Goal: Information Seeking & Learning: Compare options

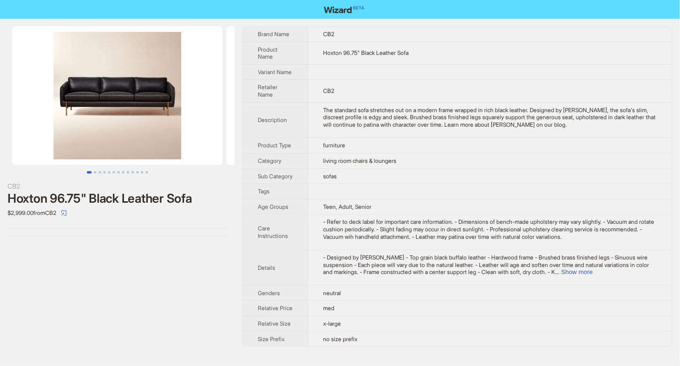
click at [76, 77] on img at bounding box center [117, 95] width 210 height 139
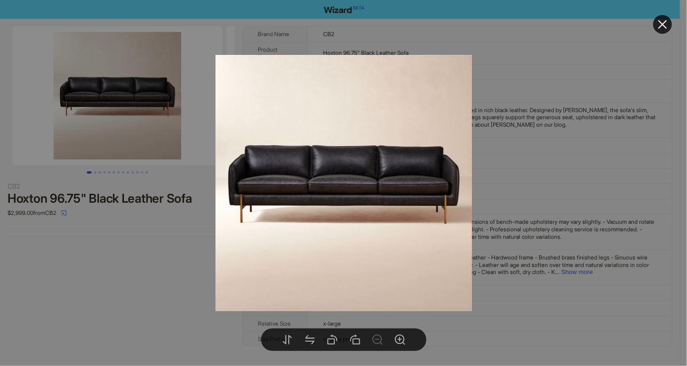
click at [556, 156] on div at bounding box center [343, 183] width 687 height 366
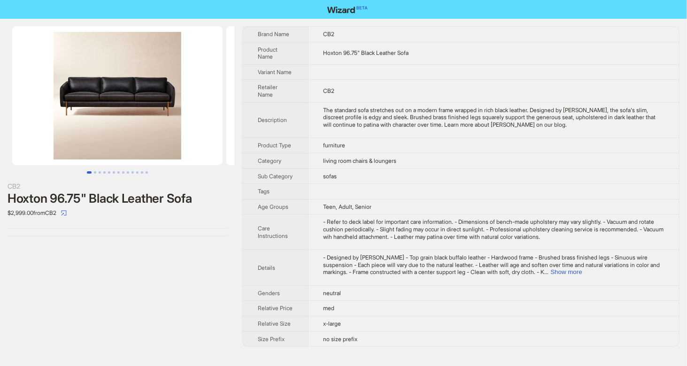
click at [147, 110] on img at bounding box center [117, 95] width 210 height 139
click at [111, 138] on img at bounding box center [117, 95] width 210 height 139
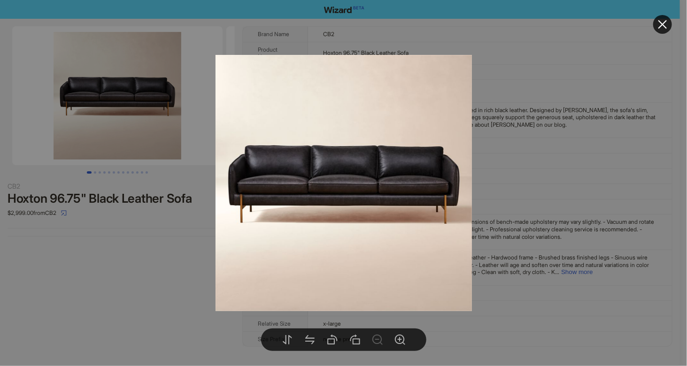
click at [559, 211] on div at bounding box center [343, 183] width 687 height 366
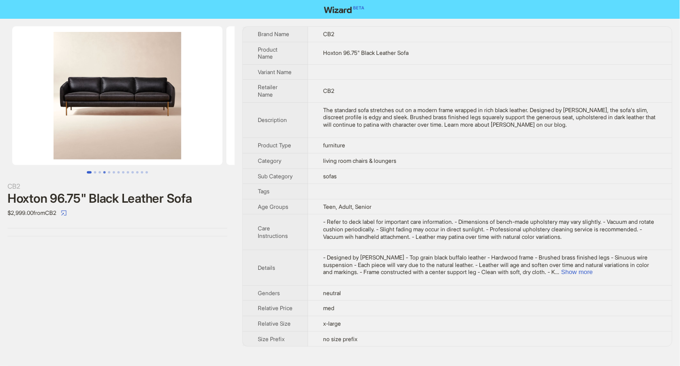
click at [106, 171] on button "Go to slide 4" at bounding box center [104, 172] width 2 height 2
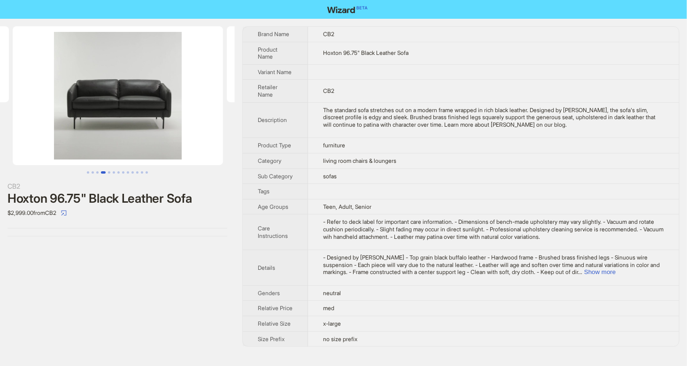
click at [143, 132] on img at bounding box center [118, 95] width 210 height 139
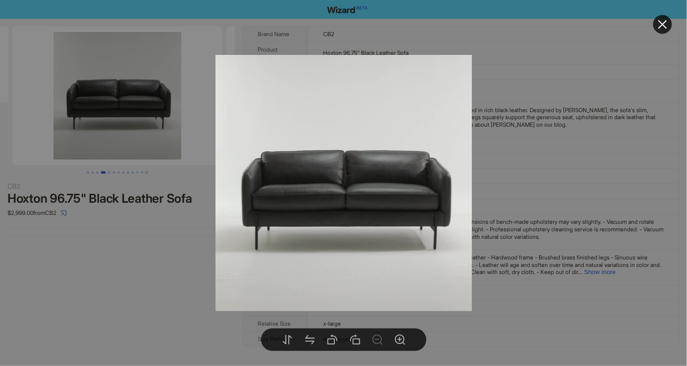
click at [531, 171] on div at bounding box center [343, 183] width 687 height 366
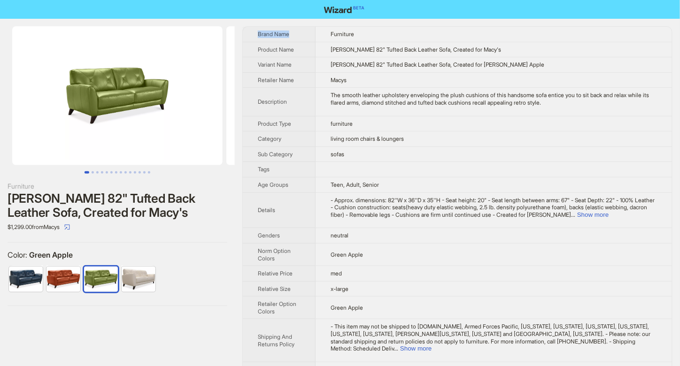
scroll to position [8, 0]
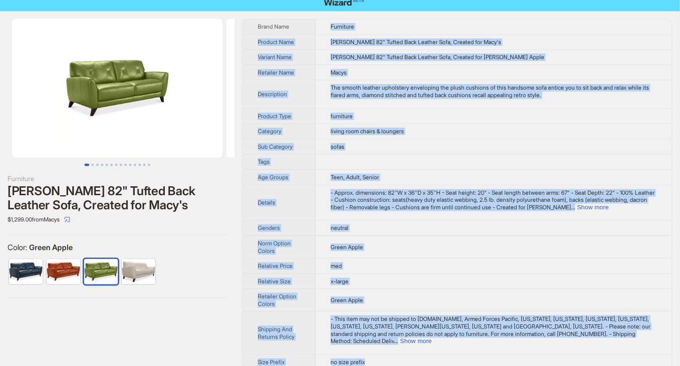
drag, startPoint x: 331, startPoint y: 32, endPoint x: 389, endPoint y: 356, distance: 329.2
click at [389, 356] on tbody "Brand Name Furniture Product Name Myia 82" Tufted Back Leather Sofa, Created fo…" at bounding box center [457, 194] width 429 height 350
copy tbody "Furniture Product Name Myia 82" Tufted Back Leather Sofa, Created for Macy's Va…"
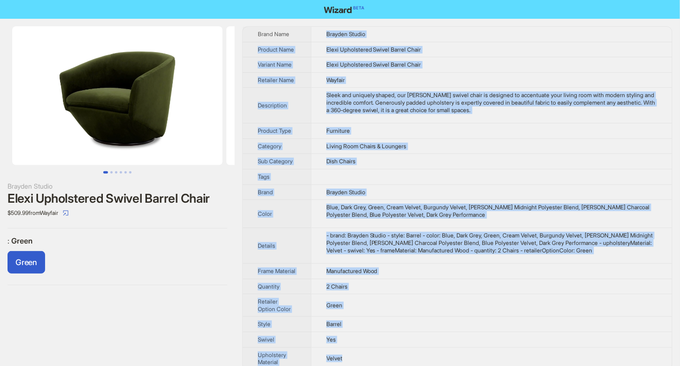
scroll to position [15, 0]
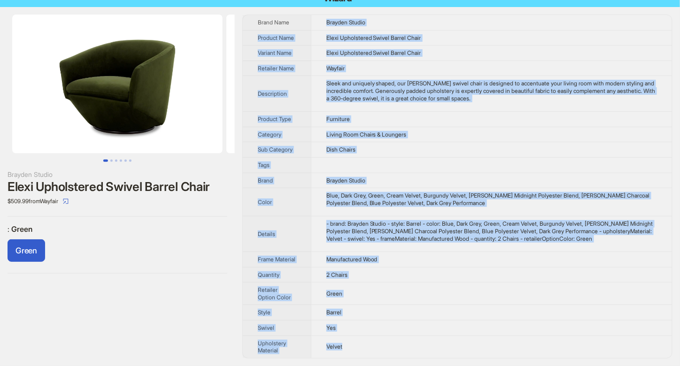
drag, startPoint x: 324, startPoint y: 33, endPoint x: 370, endPoint y: 355, distance: 325.8
click at [370, 355] on tbody "Brand Name Brayden Studio Product Name Elexi Upholstered Swivel Barrel Chair Va…" at bounding box center [457, 186] width 429 height 343
copy tbody "Brayden Studio Product Name Elexi Upholstered Swivel Barrel Chair Variant Name …"
click at [161, 245] on div "Green" at bounding box center [118, 252] width 220 height 26
click at [533, 46] on td "Elexi Upholstered Swivel Barrel Chair" at bounding box center [491, 53] width 361 height 15
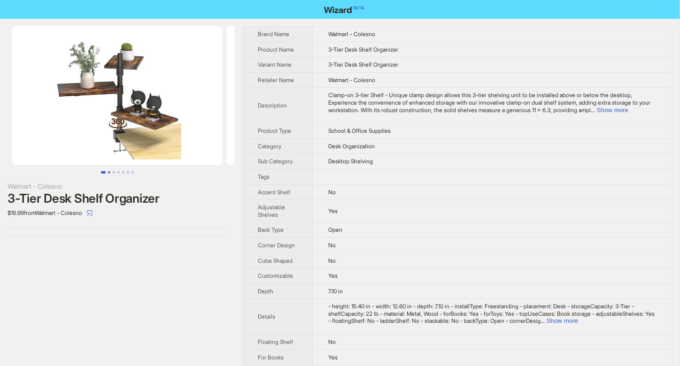
click at [108, 171] on button "Go to slide 2" at bounding box center [109, 172] width 2 height 2
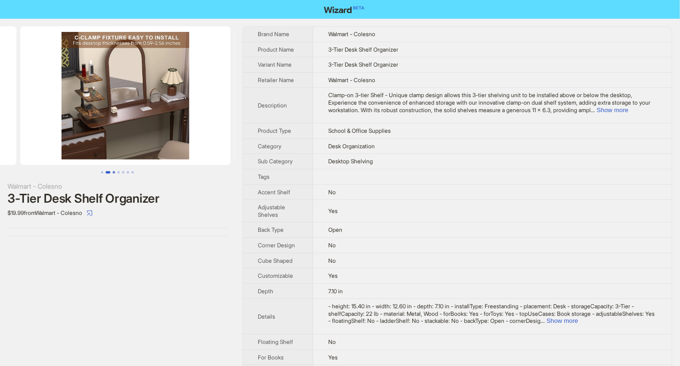
scroll to position [0, 214]
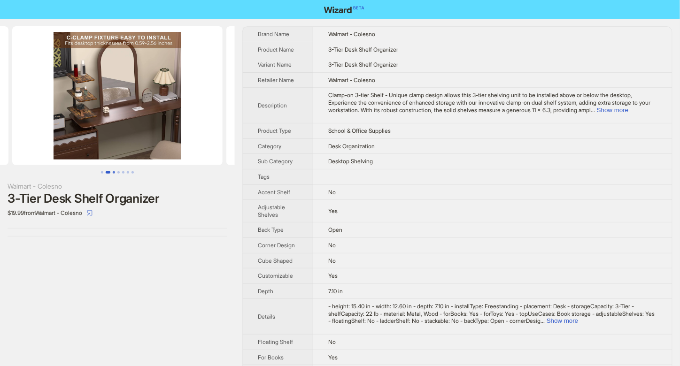
click at [115, 171] on button "Go to slide 3" at bounding box center [114, 172] width 2 height 2
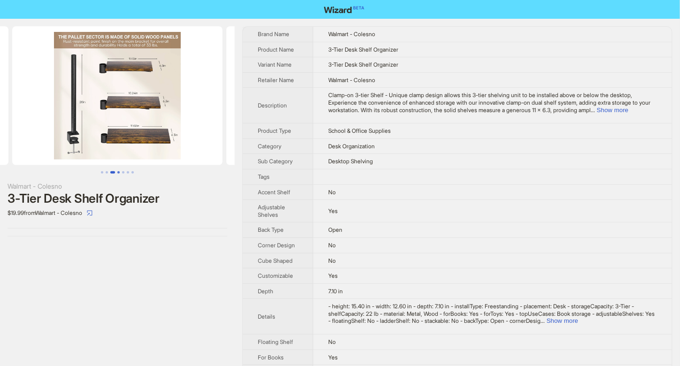
click at [118, 171] on button "Go to slide 4" at bounding box center [118, 172] width 2 height 2
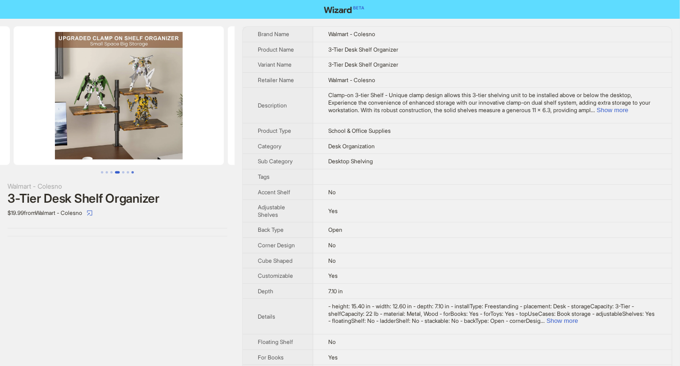
scroll to position [0, 642]
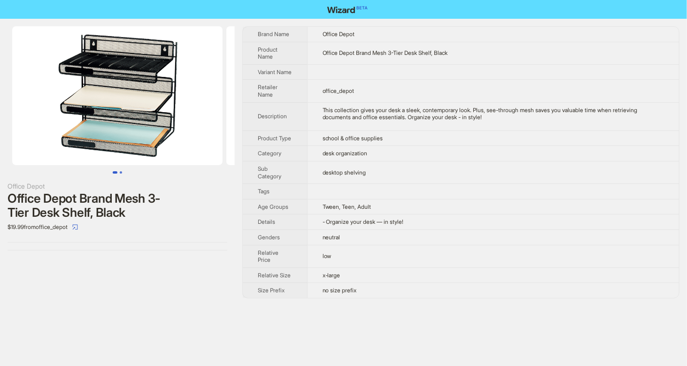
click at [120, 173] on button "Go to slide 2" at bounding box center [121, 172] width 2 height 2
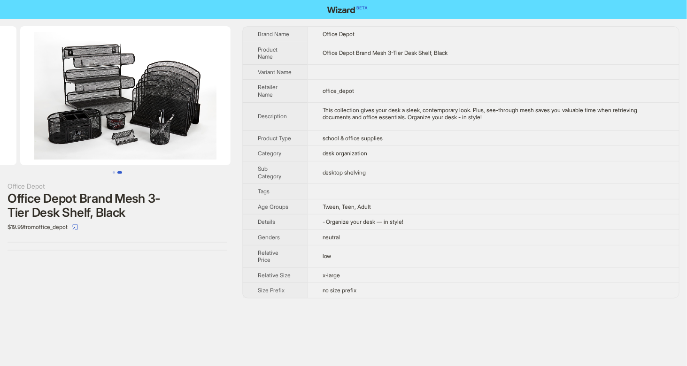
scroll to position [0, 214]
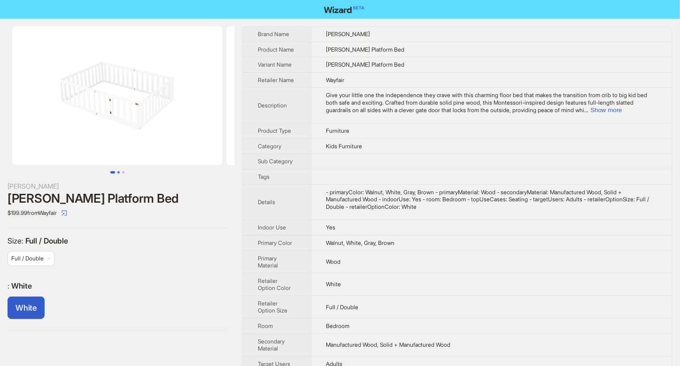
click at [120, 171] on button "Go to slide 2" at bounding box center [118, 172] width 2 height 2
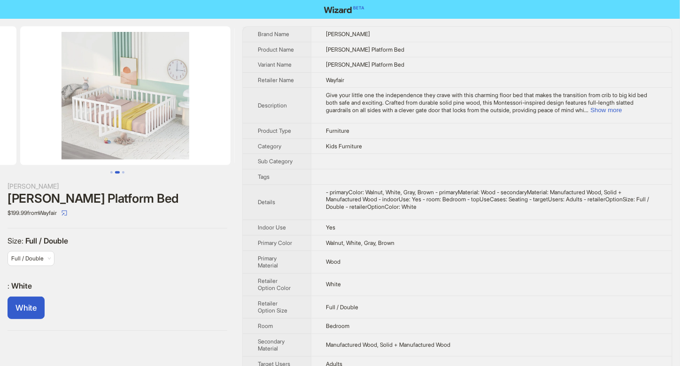
scroll to position [0, 214]
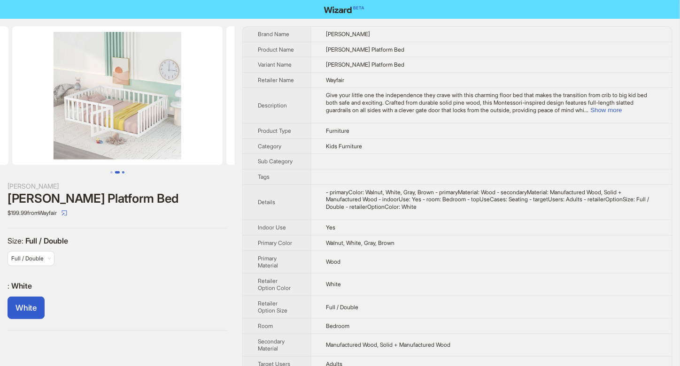
click at [123, 171] on button "Go to slide 3" at bounding box center [123, 172] width 2 height 2
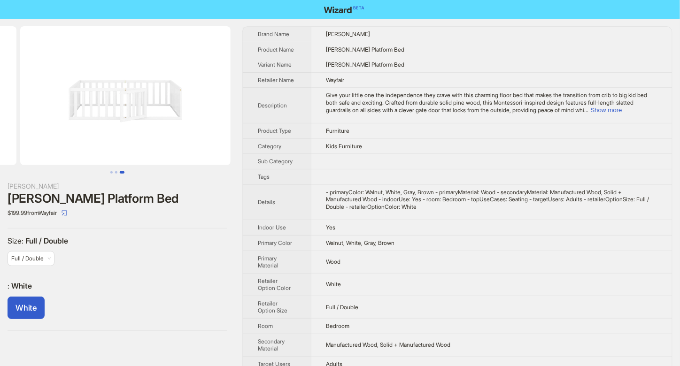
scroll to position [0, 428]
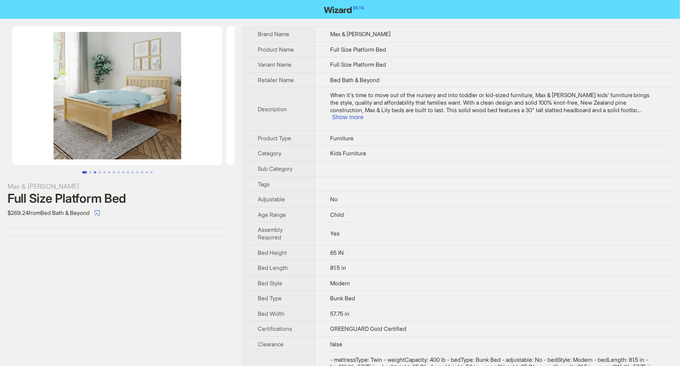
click at [96, 172] on button "Go to slide 3" at bounding box center [95, 172] width 2 height 2
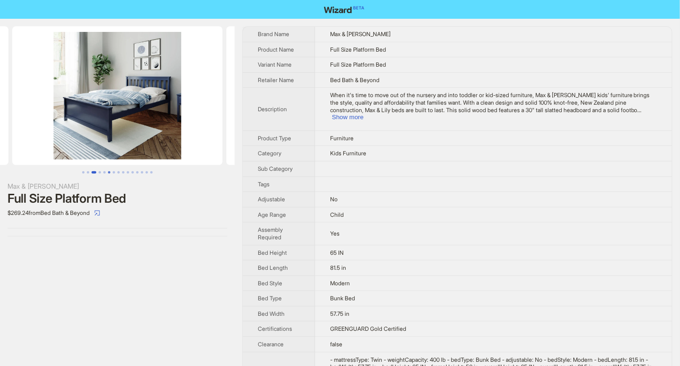
click at [109, 171] on button "Go to slide 6" at bounding box center [109, 172] width 2 height 2
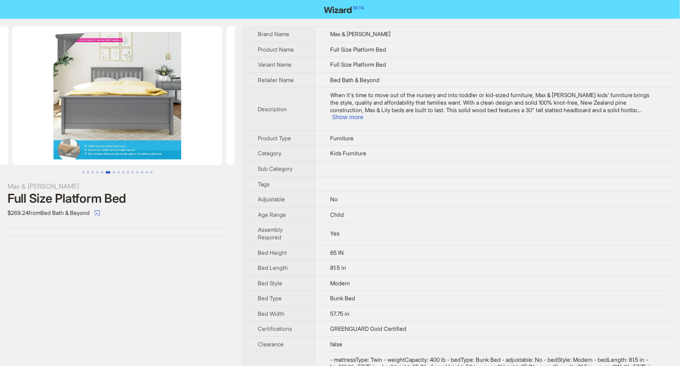
click at [83, 172] on button "Go to slide 1" at bounding box center [83, 172] width 2 height 2
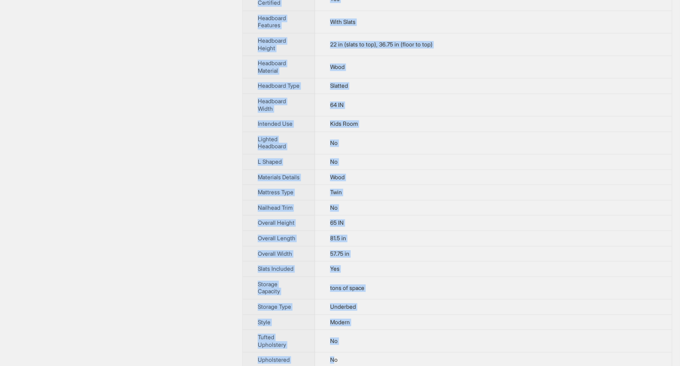
scroll to position [868, 0]
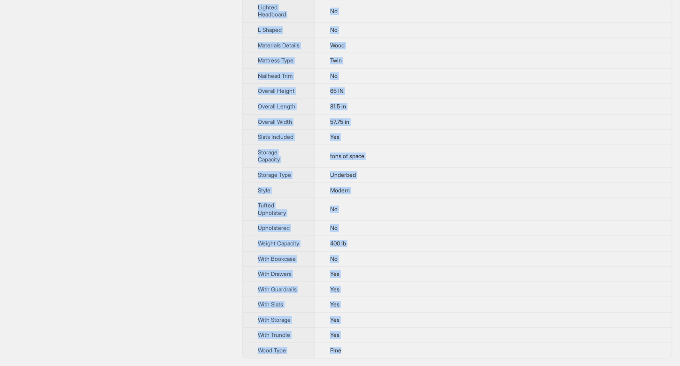
drag, startPoint x: 330, startPoint y: 33, endPoint x: 355, endPoint y: 358, distance: 326.4
copy tbody "Max & Lily Product Name Full Size Platform Bed Variant Name Full Size Platform …"
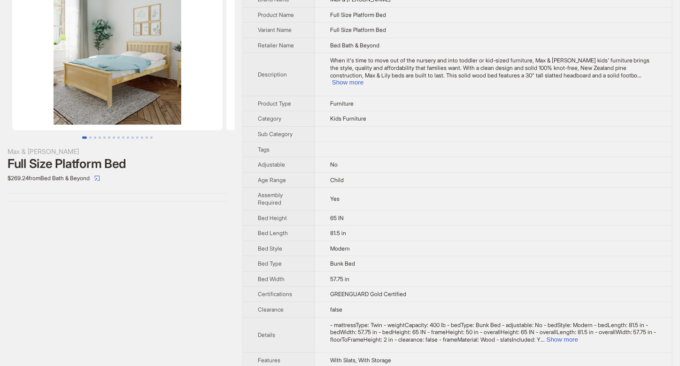
scroll to position [0, 0]
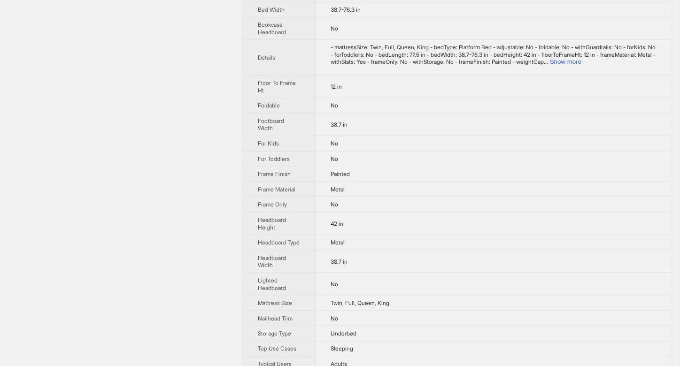
scroll to position [125, 0]
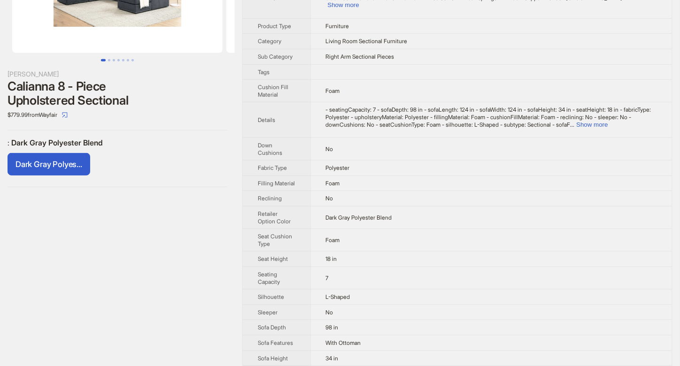
scroll to position [190, 0]
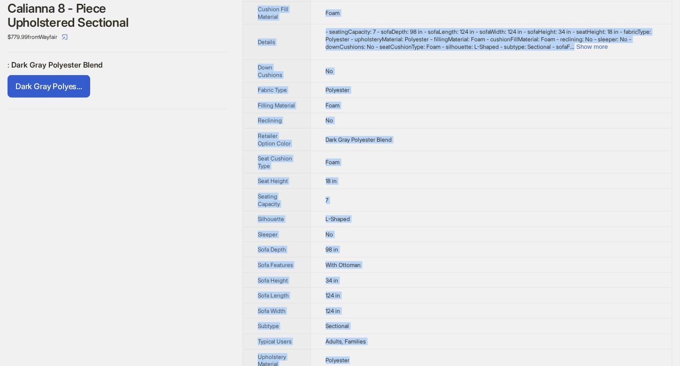
drag, startPoint x: 327, startPoint y: 37, endPoint x: 365, endPoint y: 354, distance: 319.7
click at [365, 354] on tbody "Brand Name Wade Logan Product Name Calianna 8 - Piece Upholstered Sectional Var…" at bounding box center [457, 104] width 429 height 535
copy tbody "Wade Logan Product Name Calianna 8 - Piece Upholstered Sectional Variant Name C…"
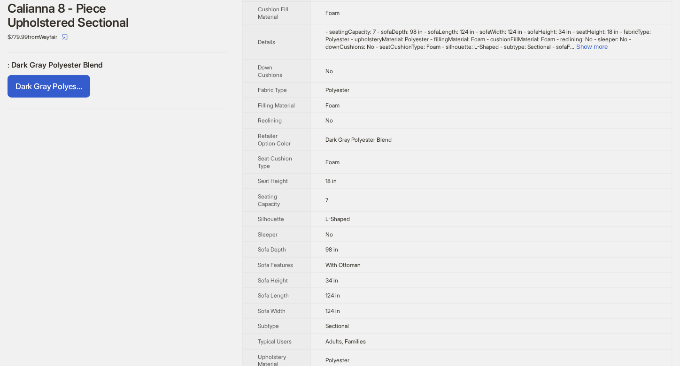
click at [183, 205] on div "Wade Logan Calianna 8 - Piece Upholstered Sectional $779.99 from Wayfair : Dark…" at bounding box center [117, 104] width 235 height 551
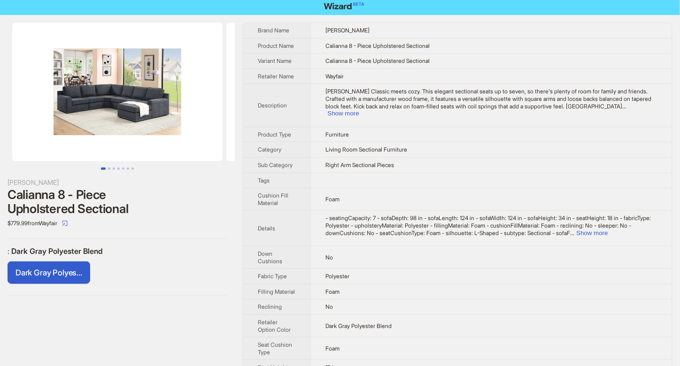
scroll to position [0, 0]
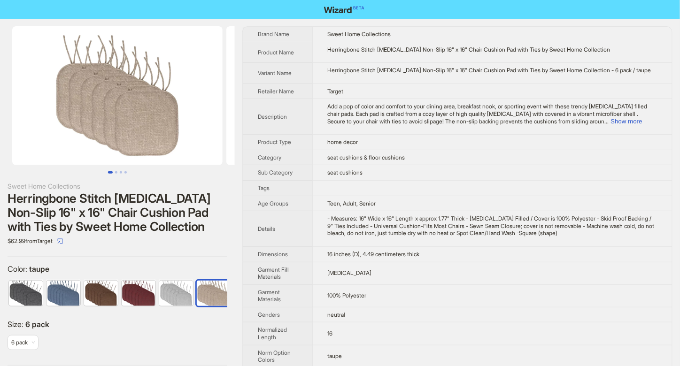
scroll to position [0, 6]
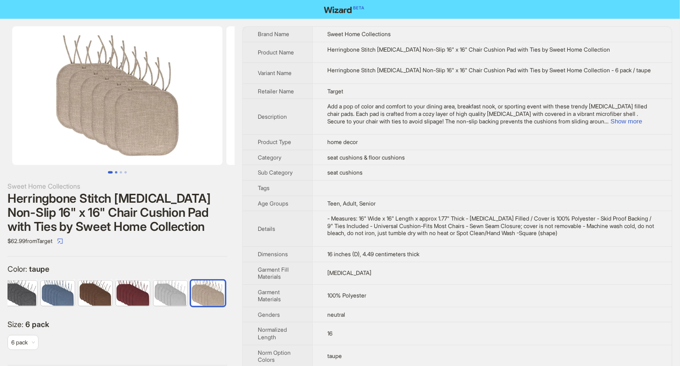
click at [117, 172] on button "Go to slide 2" at bounding box center [116, 172] width 2 height 2
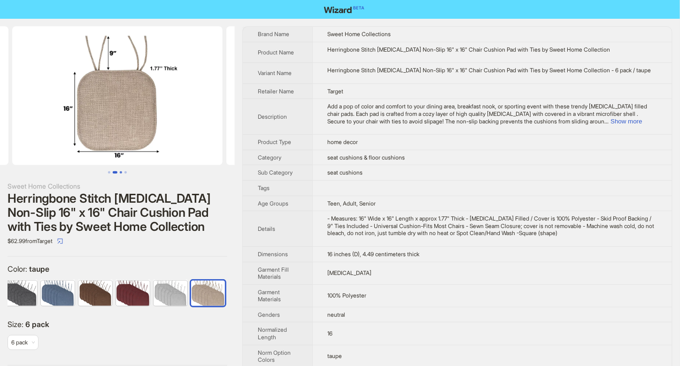
click at [120, 172] on button "Go to slide 3" at bounding box center [121, 172] width 2 height 2
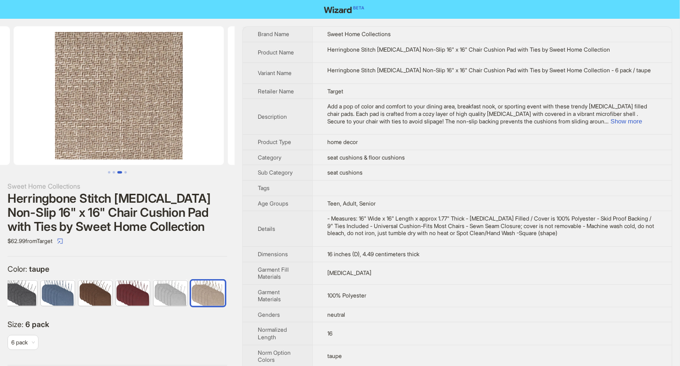
scroll to position [0, 428]
click at [125, 172] on button "Go to slide 4" at bounding box center [125, 172] width 2 height 2
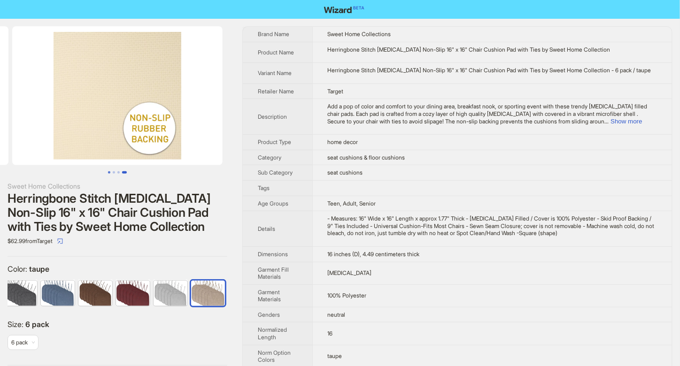
click at [108, 173] on button "Go to slide 1" at bounding box center [109, 172] width 2 height 2
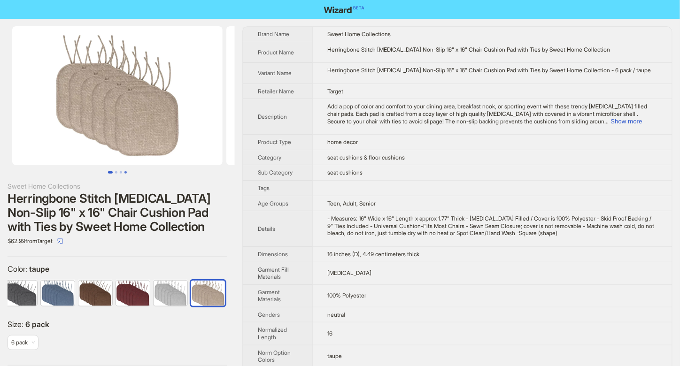
click at [124, 171] on button "Go to slide 4" at bounding box center [125, 172] width 2 height 2
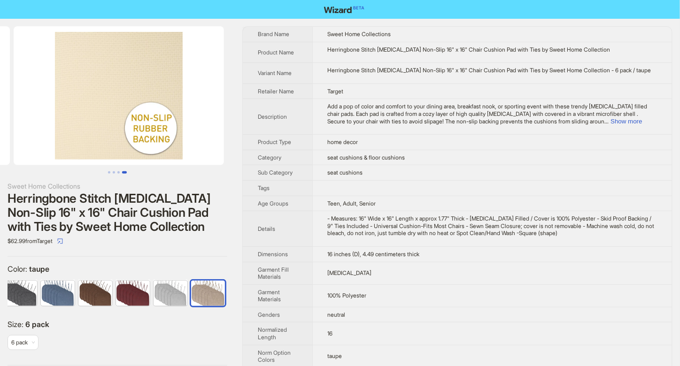
click at [122, 171] on button "Go to slide 4" at bounding box center [124, 172] width 5 height 2
click at [119, 172] on button "Go to slide 3" at bounding box center [118, 172] width 2 height 2
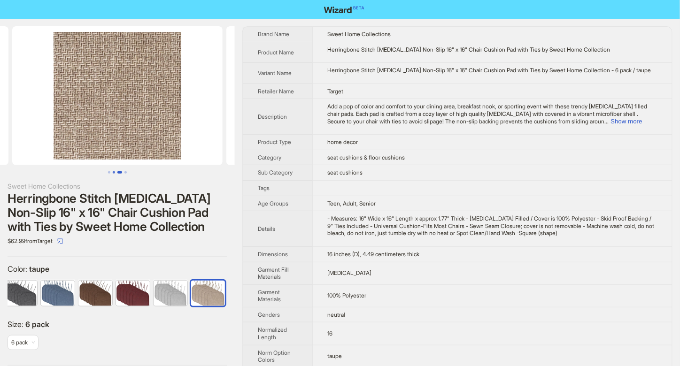
click at [115, 171] on button "Go to slide 2" at bounding box center [114, 172] width 2 height 2
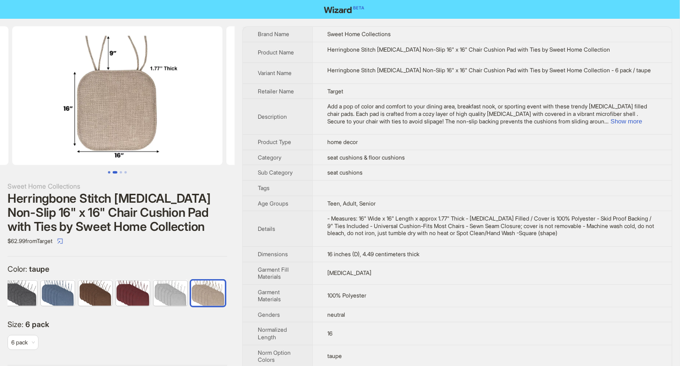
click at [110, 171] on button "Go to slide 1" at bounding box center [109, 172] width 2 height 2
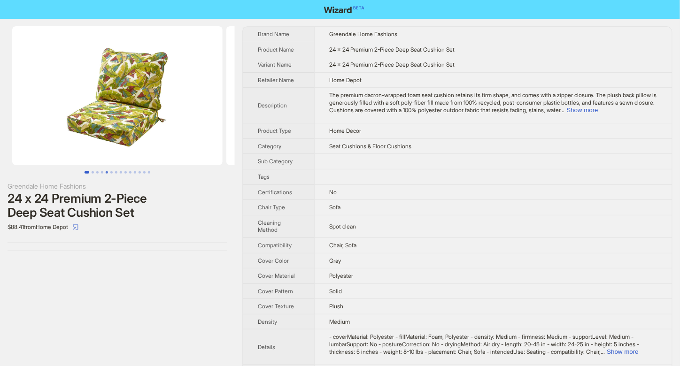
click at [106, 173] on button "Go to slide 5" at bounding box center [107, 172] width 2 height 2
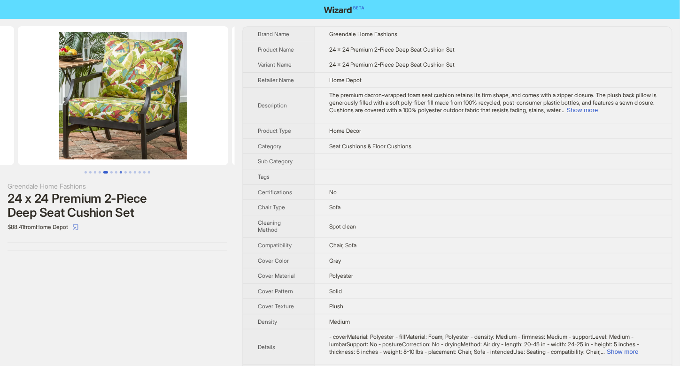
scroll to position [0, 856]
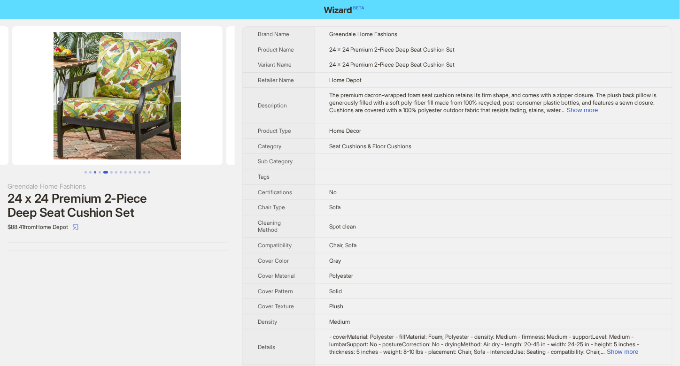
click at [96, 171] on button "Go to slide 3" at bounding box center [95, 172] width 2 height 2
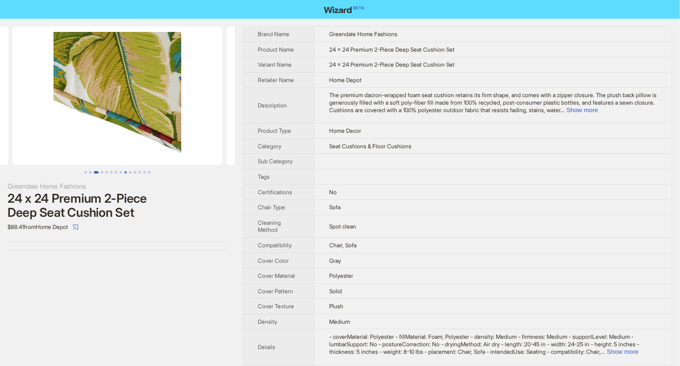
click at [124, 171] on button "Go to slide 9" at bounding box center [125, 172] width 2 height 2
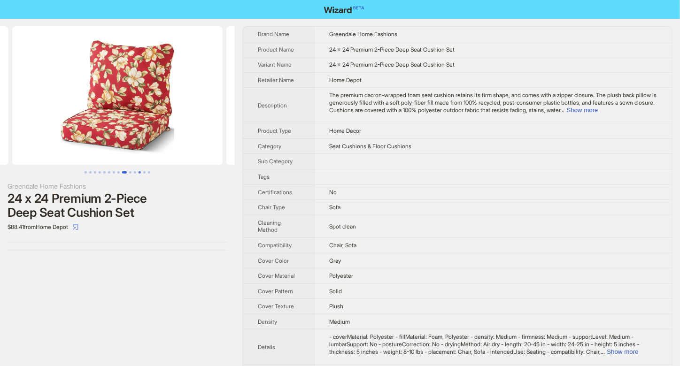
click at [141, 171] on button "Go to slide 12" at bounding box center [140, 172] width 2 height 2
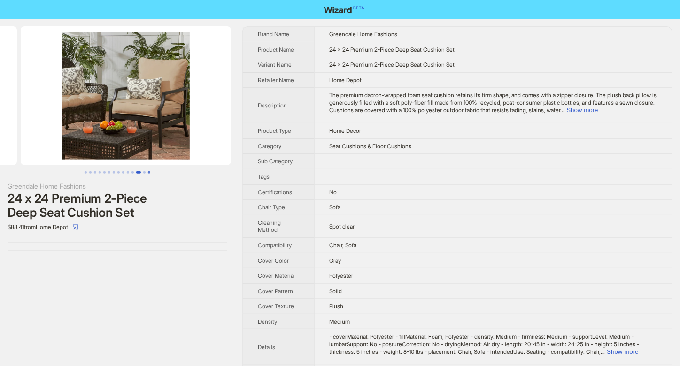
scroll to position [0, 2355]
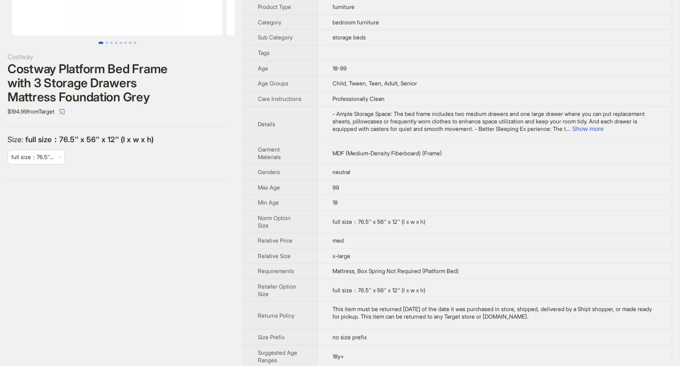
scroll to position [141, 0]
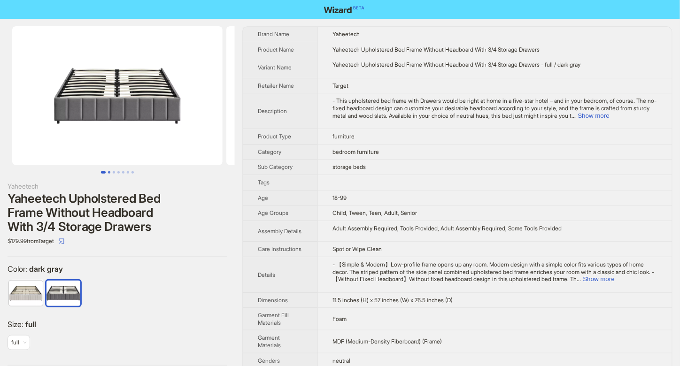
click at [109, 174] on button "Go to slide 2" at bounding box center [109, 172] width 2 height 2
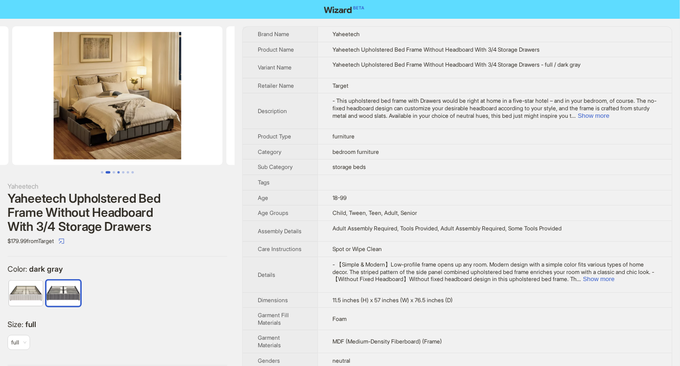
click at [117, 174] on button "Go to slide 4" at bounding box center [118, 172] width 2 height 2
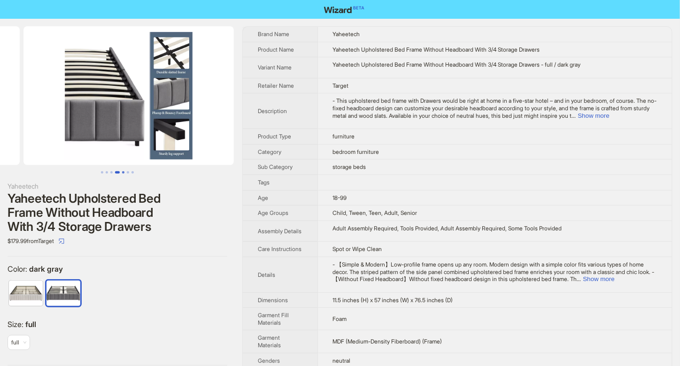
scroll to position [0, 642]
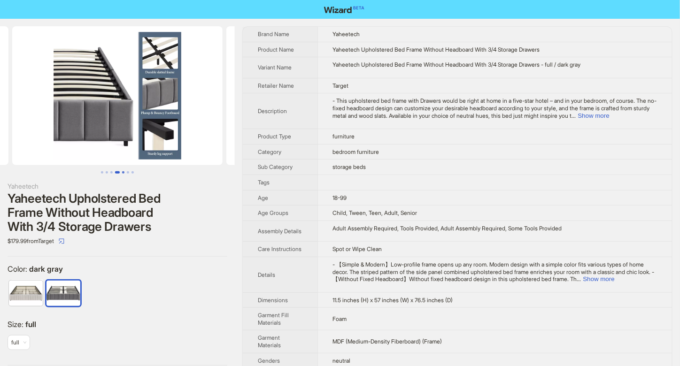
click at [122, 173] on button "Go to slide 5" at bounding box center [123, 172] width 2 height 2
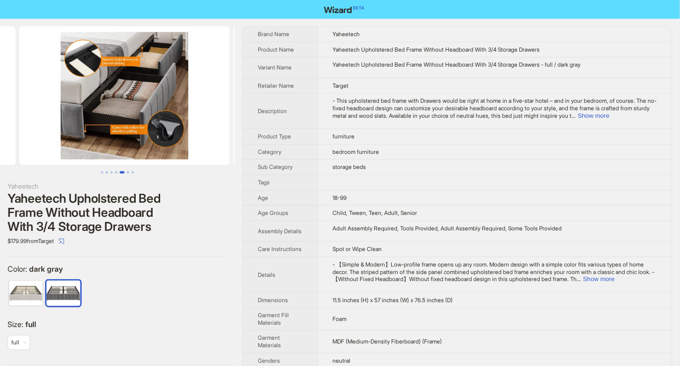
scroll to position [0, 856]
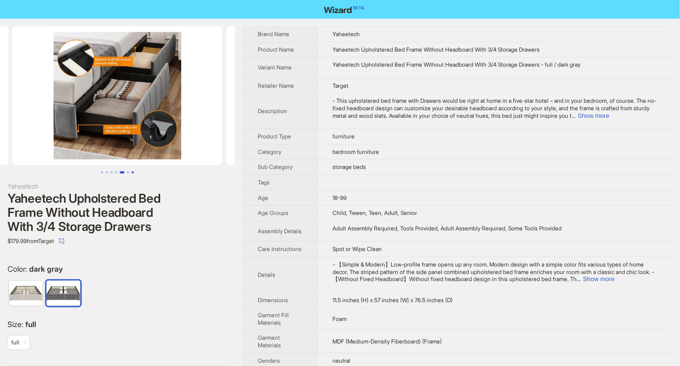
click at [131, 173] on button "Go to slide 7" at bounding box center [132, 172] width 2 height 2
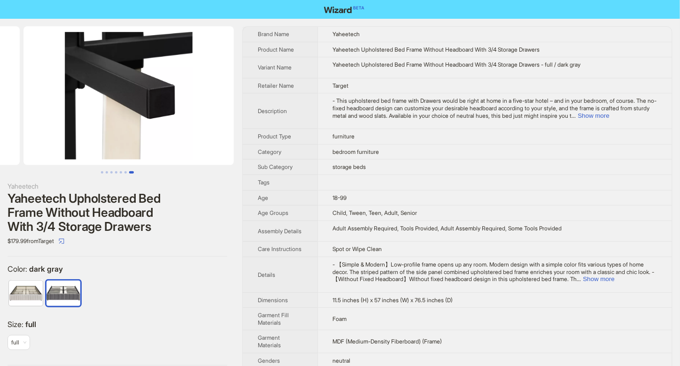
scroll to position [0, 1285]
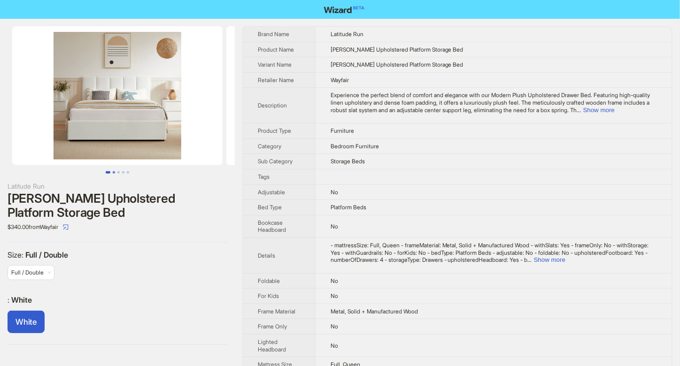
click at [115, 171] on button "Go to slide 2" at bounding box center [114, 172] width 2 height 2
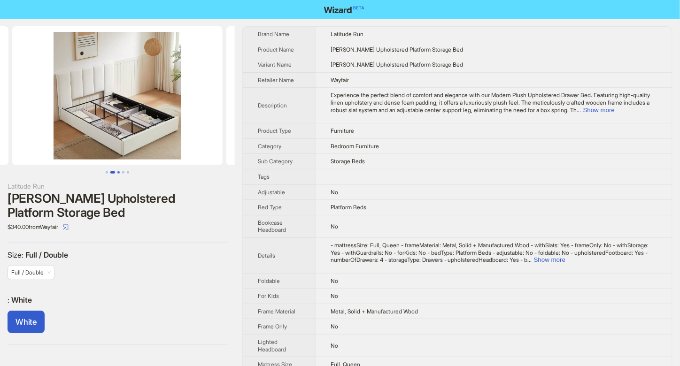
click at [117, 171] on button "Go to slide 3" at bounding box center [118, 172] width 2 height 2
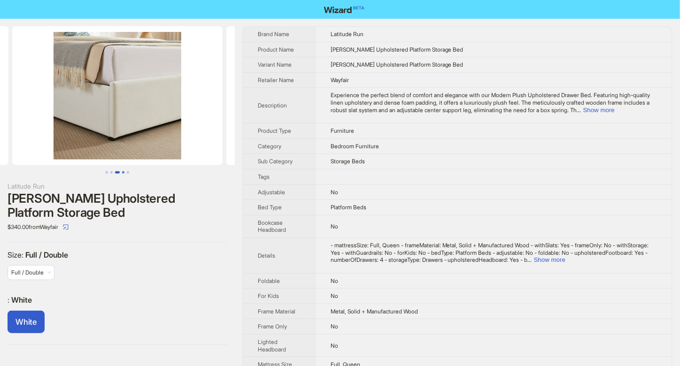
click at [124, 171] on button "Go to slide 4" at bounding box center [123, 172] width 2 height 2
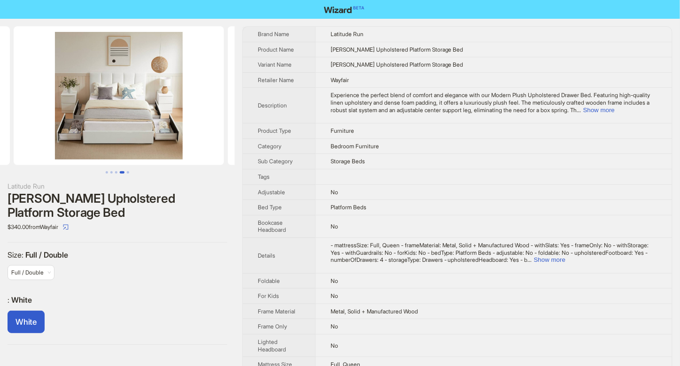
scroll to position [0, 642]
click at [128, 171] on button "Go to slide 5" at bounding box center [128, 172] width 2 height 2
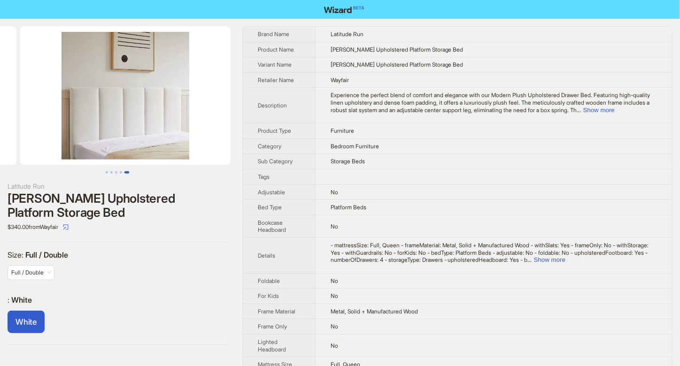
scroll to position [0, 856]
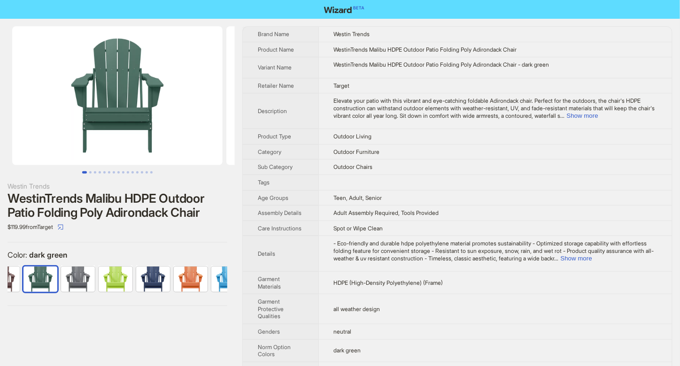
scroll to position [0, 61]
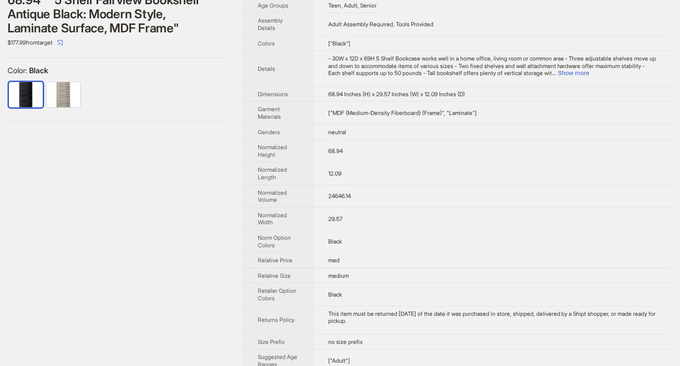
scroll to position [213, 0]
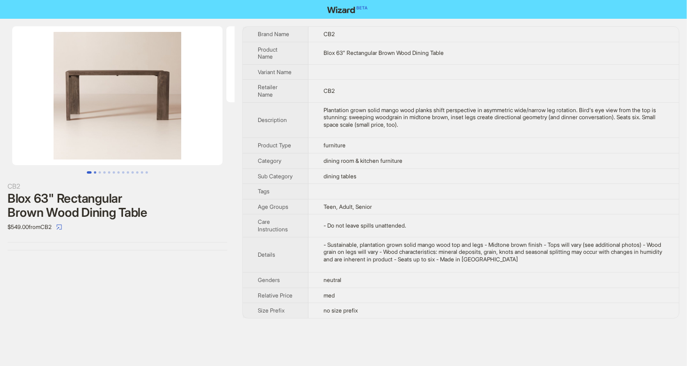
click at [95, 174] on button "Go to slide 2" at bounding box center [95, 172] width 2 height 2
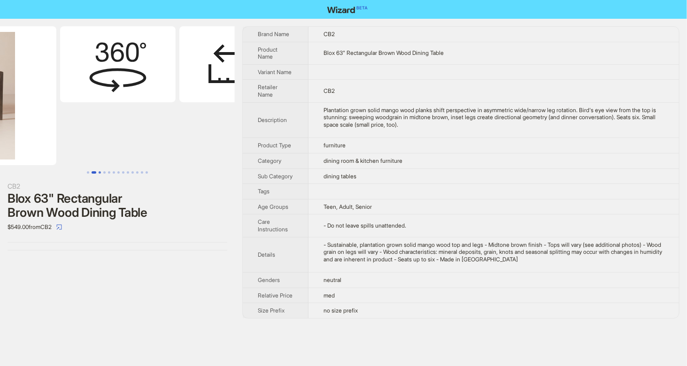
click at [100, 172] on button "Go to slide 3" at bounding box center [100, 172] width 2 height 2
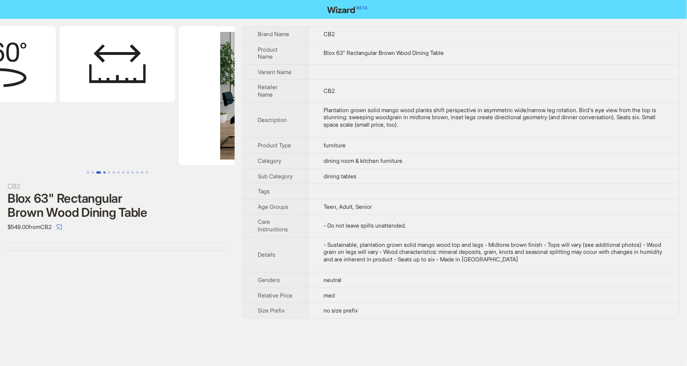
click at [103, 171] on button "Go to slide 4" at bounding box center [104, 172] width 2 height 2
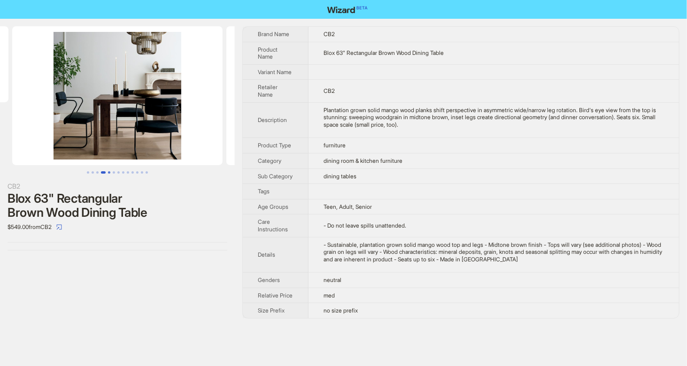
click at [108, 171] on button "Go to slide 5" at bounding box center [109, 172] width 2 height 2
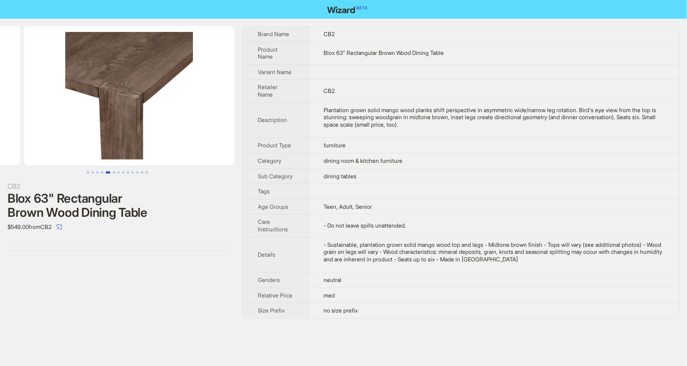
scroll to position [0, 667]
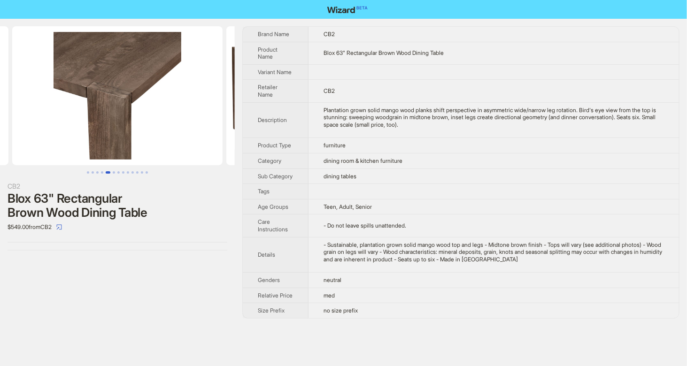
click at [109, 171] on button "Go to slide 5" at bounding box center [108, 172] width 5 height 2
click at [117, 171] on button "Go to slide 7" at bounding box center [118, 172] width 2 height 2
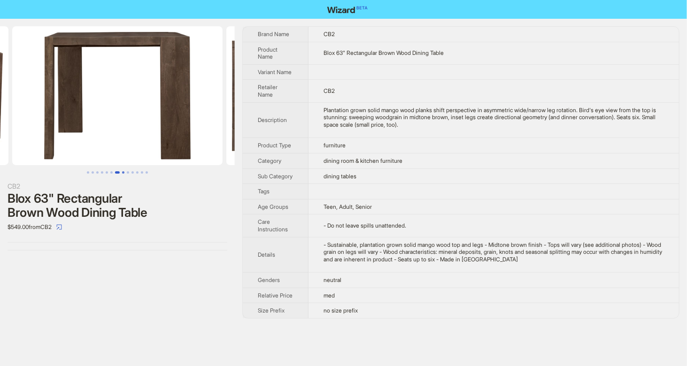
click at [122, 171] on button "Go to slide 8" at bounding box center [123, 172] width 2 height 2
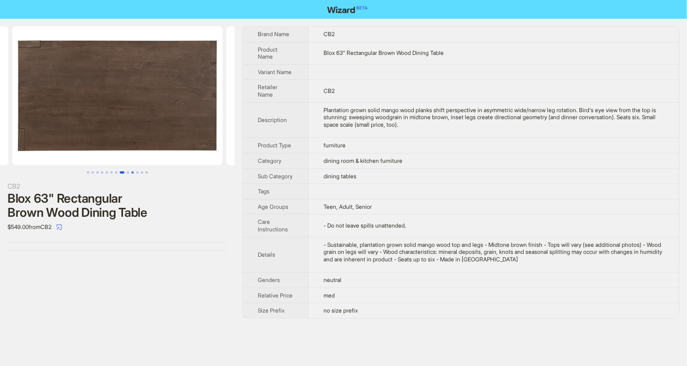
click at [131, 171] on button "Go to slide 10" at bounding box center [132, 172] width 2 height 2
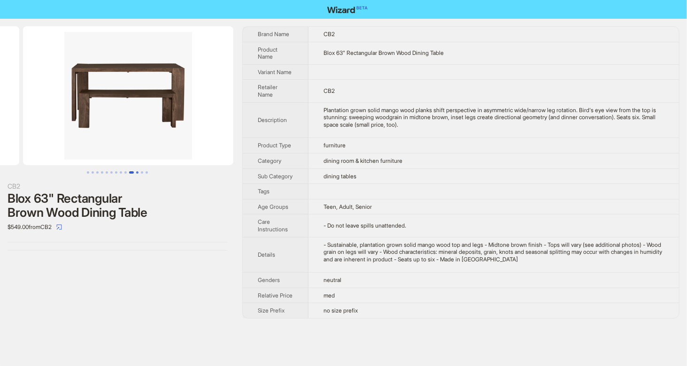
scroll to position [0, 1737]
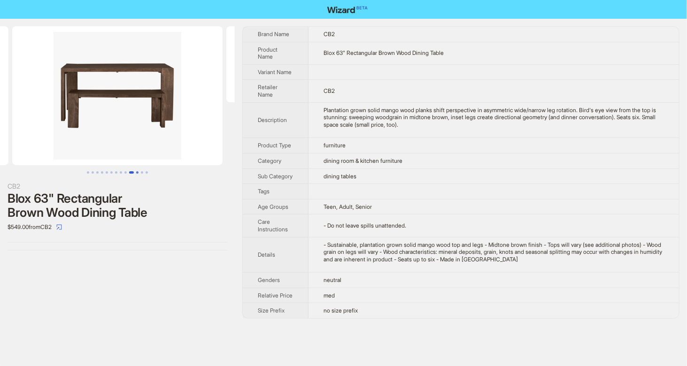
click at [138, 171] on button "Go to slide 11" at bounding box center [137, 172] width 2 height 2
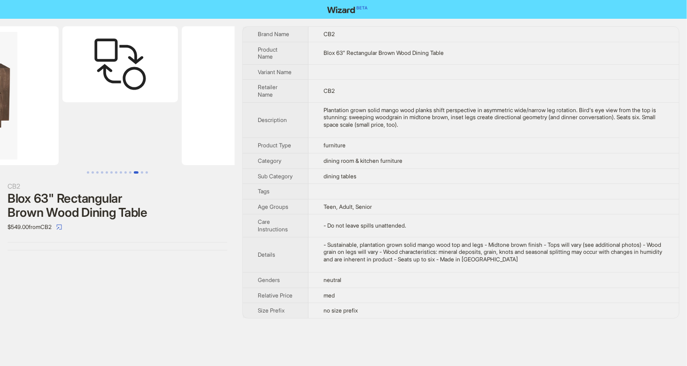
scroll to position [0, 1903]
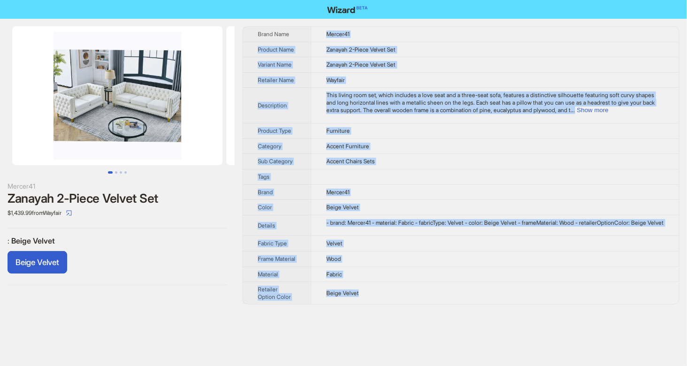
drag, startPoint x: 327, startPoint y: 46, endPoint x: 393, endPoint y: 308, distance: 270.3
click at [393, 304] on tbody "Brand Name Mercer41 Product Name Zanayah 2-Piece Velvet Set Variant Name Zanaya…" at bounding box center [461, 165] width 436 height 277
copy tbody "Mercer41 Product Name Zanayah 2-Piece Velvet Set Variant Name Zanayah 2-Piece V…"
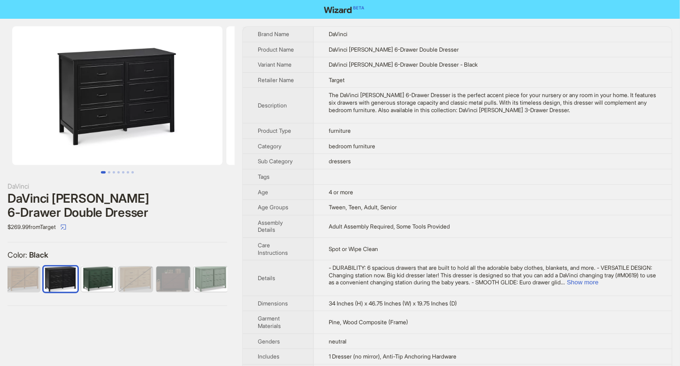
scroll to position [0, 118]
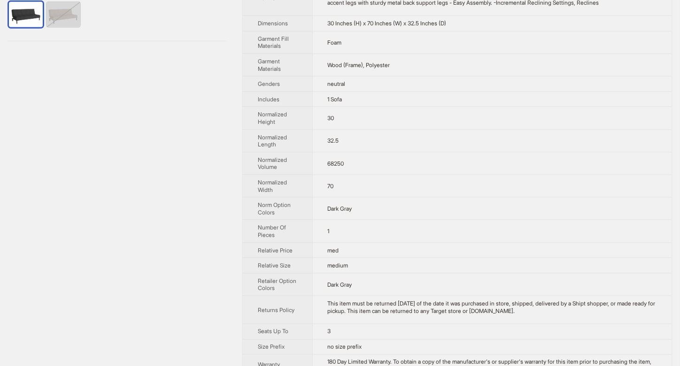
scroll to position [283, 0]
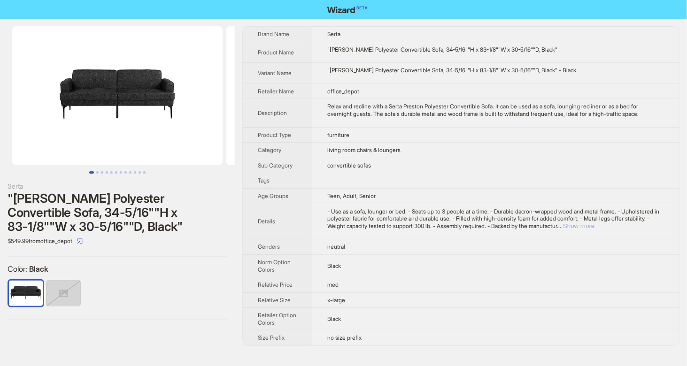
click at [594, 223] on button "Show more" at bounding box center [578, 226] width 31 height 7
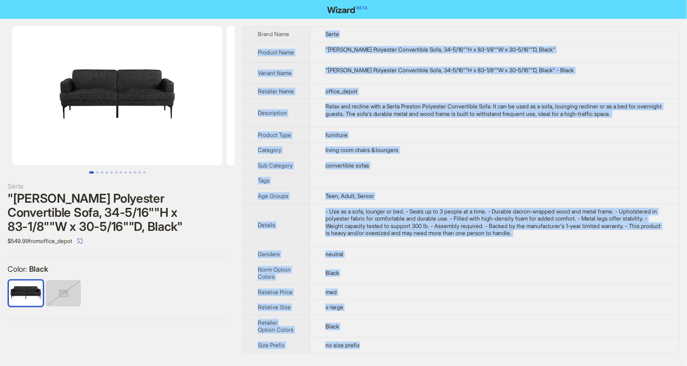
drag, startPoint x: 325, startPoint y: 32, endPoint x: 374, endPoint y: 348, distance: 319.3
click at [374, 348] on tbody "Brand Name Serta Product Name "Serta Preston Polyester Convertible Sofa, 34-5/1…" at bounding box center [461, 190] width 436 height 326
copy tbody "Serta Product Name "Serta Preston Polyester Convertible Sofa, 34-5/16""H x 83-1…"
click at [245, 154] on th "Category" at bounding box center [276, 150] width 67 height 15
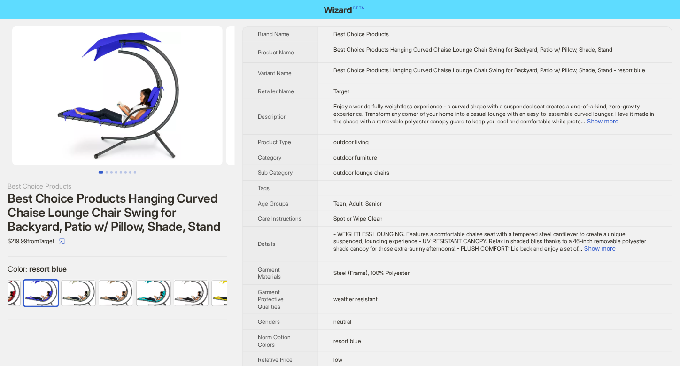
scroll to position [0, 362]
click at [107, 173] on button "Go to slide 2" at bounding box center [107, 172] width 2 height 2
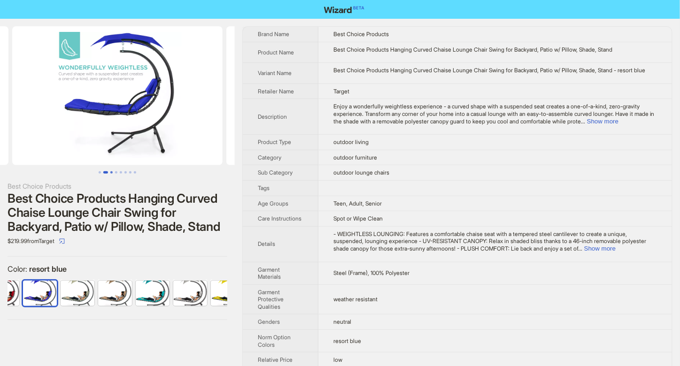
click at [112, 173] on button "Go to slide 3" at bounding box center [111, 172] width 2 height 2
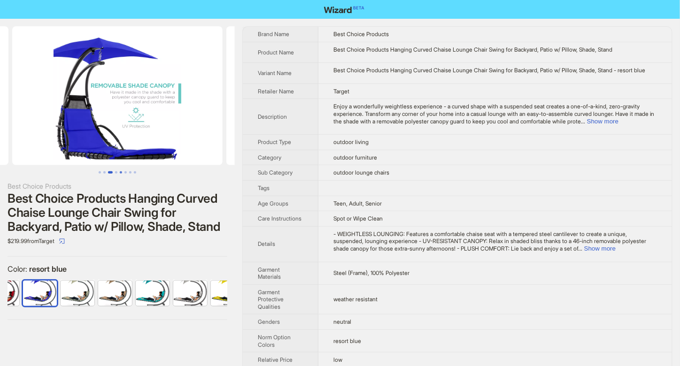
click at [122, 171] on button "Go to slide 5" at bounding box center [121, 172] width 2 height 2
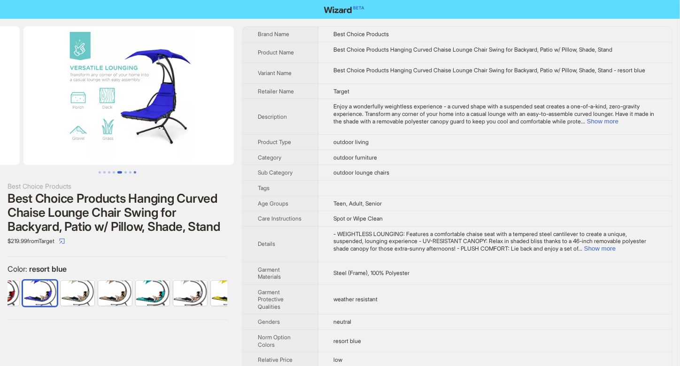
scroll to position [0, 856]
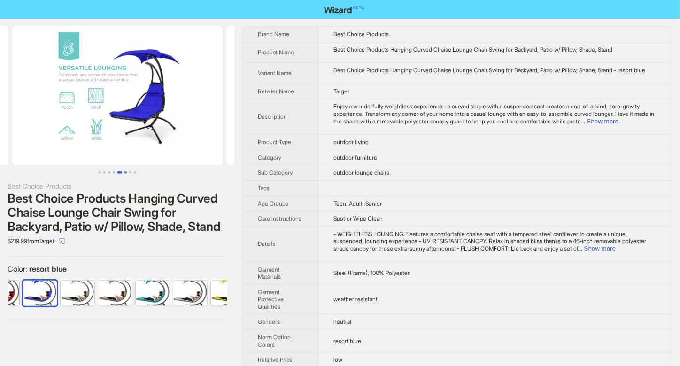
click at [127, 172] on button "Go to slide 6" at bounding box center [125, 172] width 2 height 2
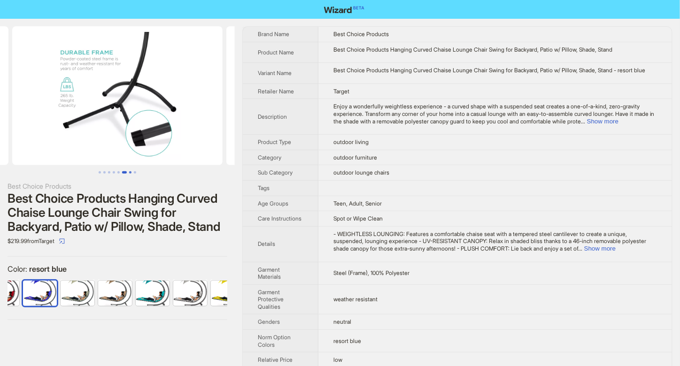
click at [131, 171] on button "Go to slide 7" at bounding box center [130, 172] width 2 height 2
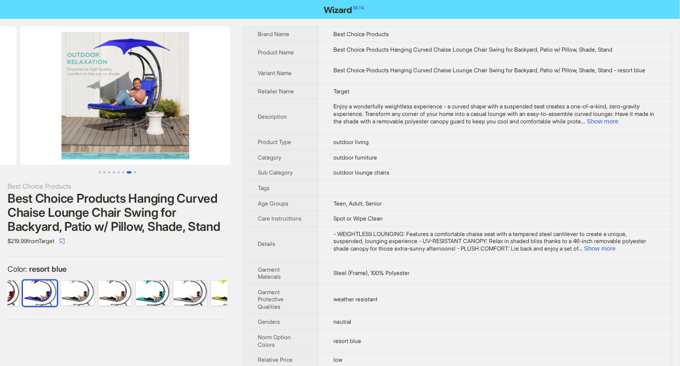
scroll to position [0, 1285]
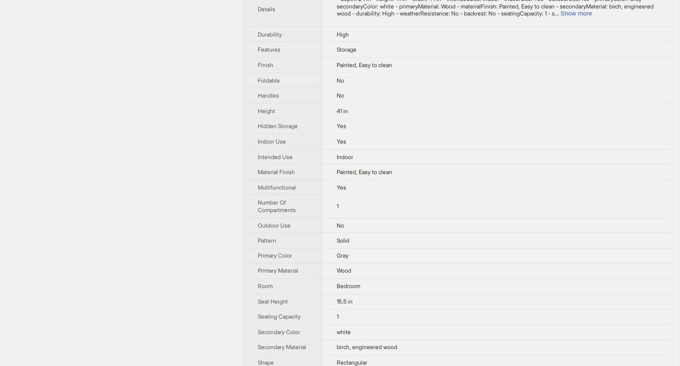
scroll to position [376, 0]
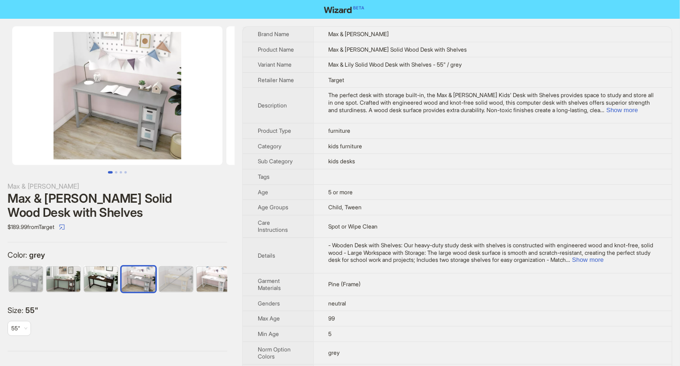
scroll to position [0, 6]
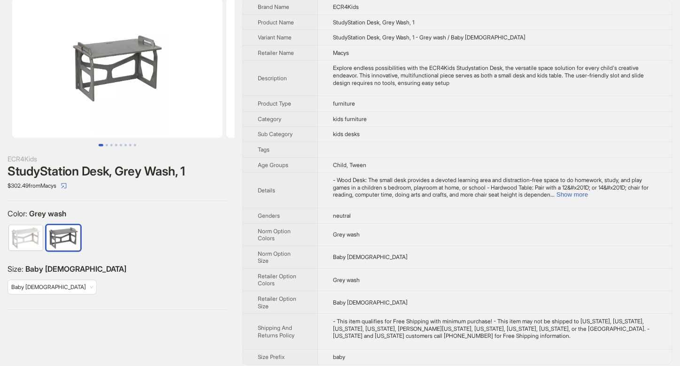
scroll to position [30, 0]
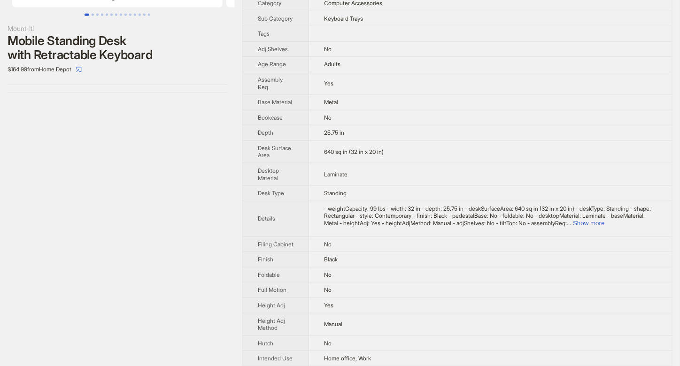
scroll to position [188, 0]
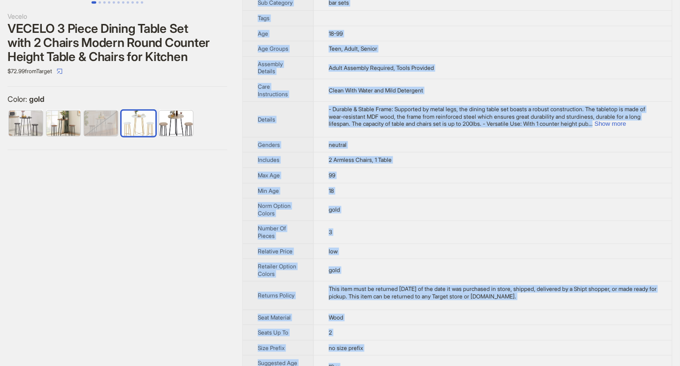
scroll to position [212, 0]
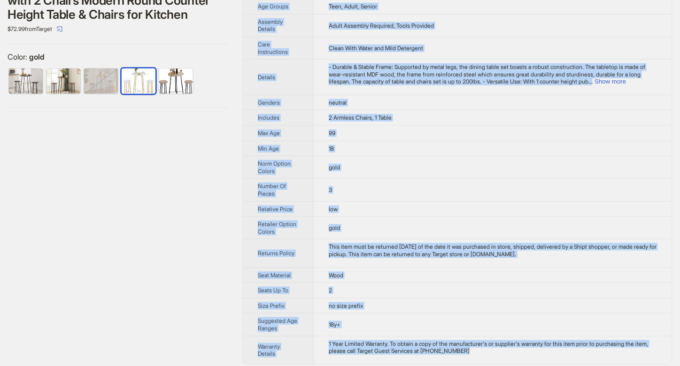
drag, startPoint x: 328, startPoint y: 31, endPoint x: 495, endPoint y: 358, distance: 366.8
click at [495, 358] on tbody "Brand Name Vecelo Product Name VECELO 3 Piece Dining Table Set with 2 Chairs Mo…" at bounding box center [457, 90] width 429 height 550
copy tbody "Vecelo Product Name VECELO 3 Piece Dining Table Set with 2 Chairs Modern Round …"
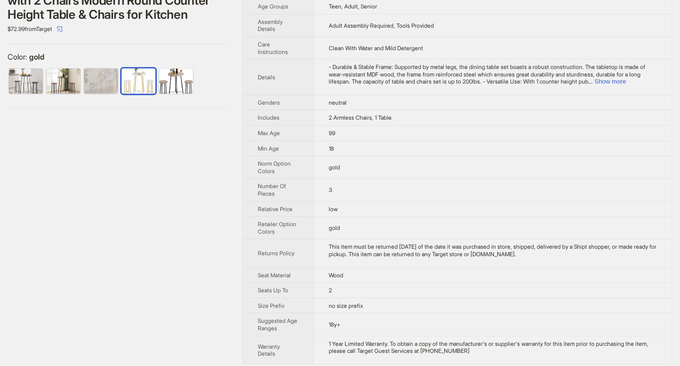
click at [163, 198] on div "Vecelo VECELO 3 Piece Dining Table Set with 2 Chairs Modern Round Counter Heigh…" at bounding box center [117, 90] width 235 height 566
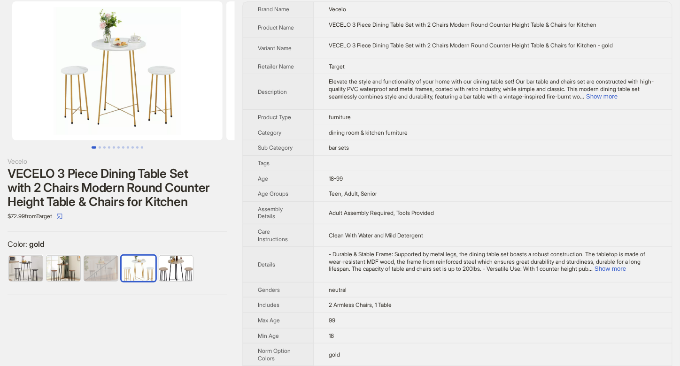
scroll to position [24, 0]
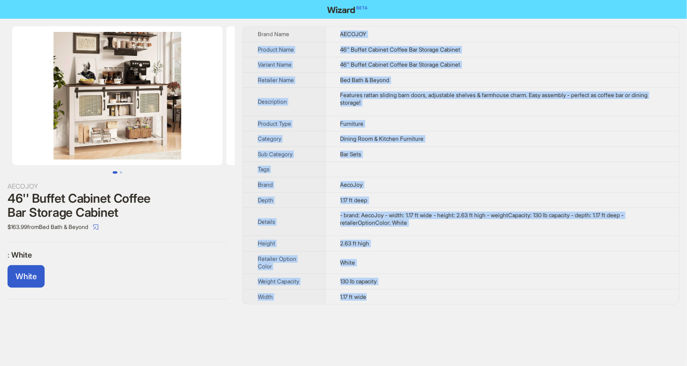
drag, startPoint x: 339, startPoint y: 31, endPoint x: 373, endPoint y: 297, distance: 267.9
click at [373, 297] on tbody "Brand Name AECOJOY Product Name 46'' Buffet Cabinet Coffee Bar Storage Cabinet …" at bounding box center [461, 165] width 436 height 277
copy tbody "AECOJOY Product Name 46'' Buffet Cabinet Coffee Bar Storage Cabinet Variant Nam…"
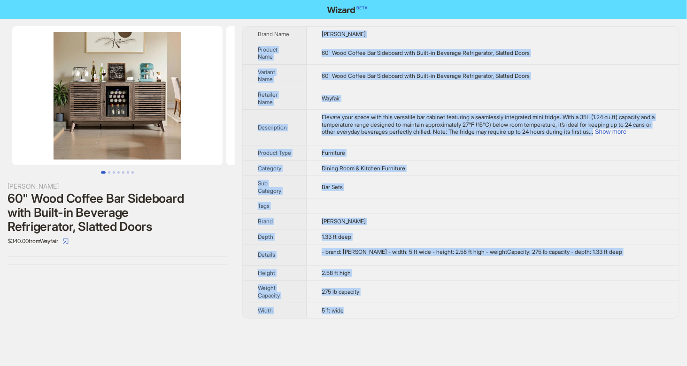
drag, startPoint x: 322, startPoint y: 33, endPoint x: 358, endPoint y: 322, distance: 291.0
click at [358, 318] on tbody "Brand Name George Oliver Product Name 60" Wood Coffee Bar Sideboard with Built-…" at bounding box center [461, 173] width 436 height 292
copy tbody "George Oliver Product Name 60" Wood Coffee Bar Sideboard with Built-in Beverage…"
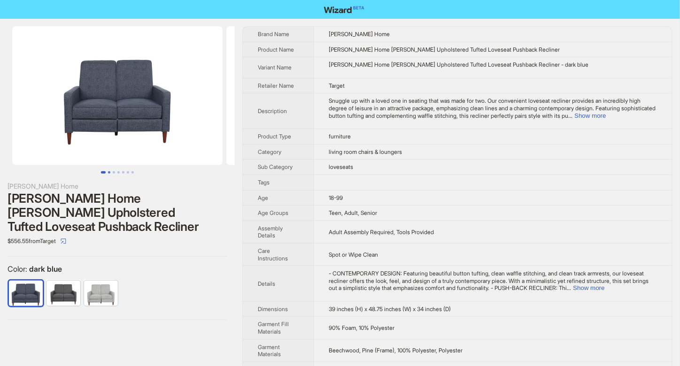
click at [109, 174] on button "Go to slide 2" at bounding box center [109, 172] width 2 height 2
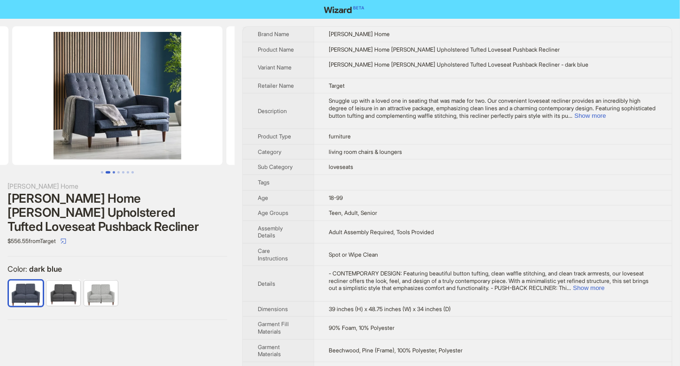
click at [115, 174] on button "Go to slide 3" at bounding box center [114, 172] width 2 height 2
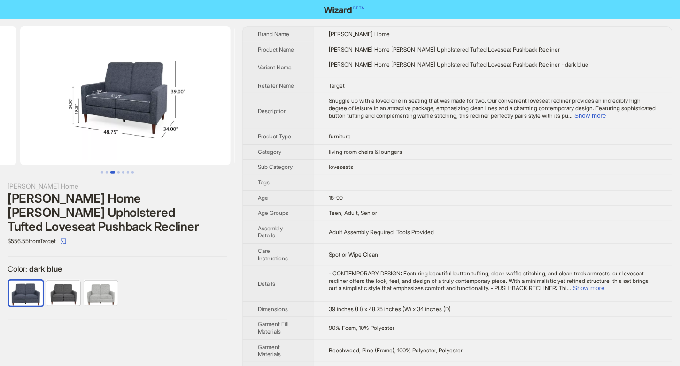
scroll to position [0, 428]
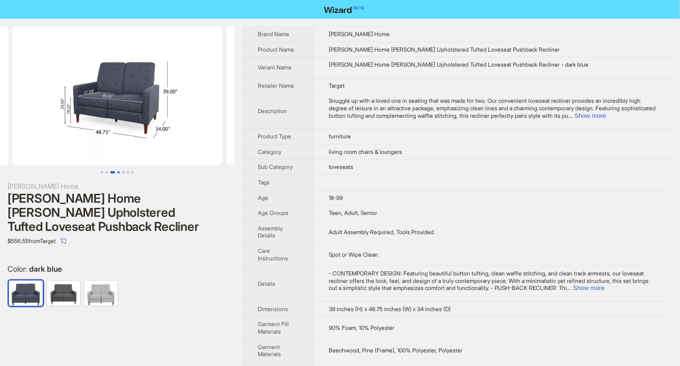
click at [119, 173] on button "Go to slide 4" at bounding box center [118, 172] width 2 height 2
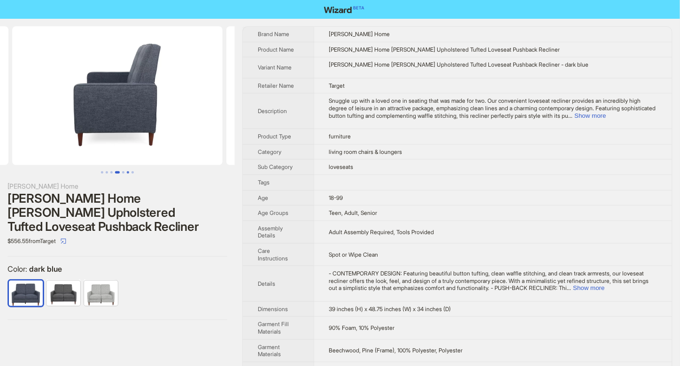
click at [128, 172] on button "Go to slide 6" at bounding box center [128, 172] width 2 height 2
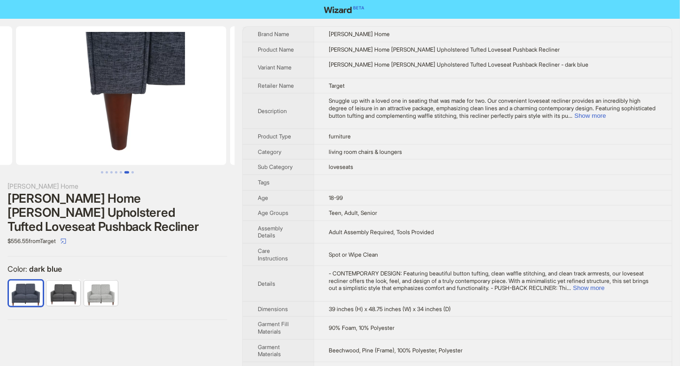
scroll to position [0, 1070]
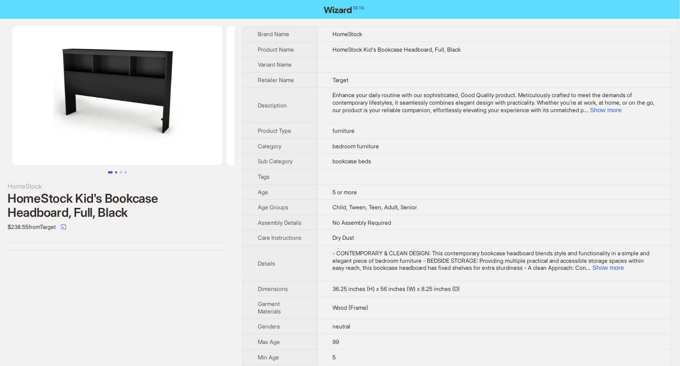
click at [117, 173] on button "Go to slide 2" at bounding box center [116, 172] width 2 height 2
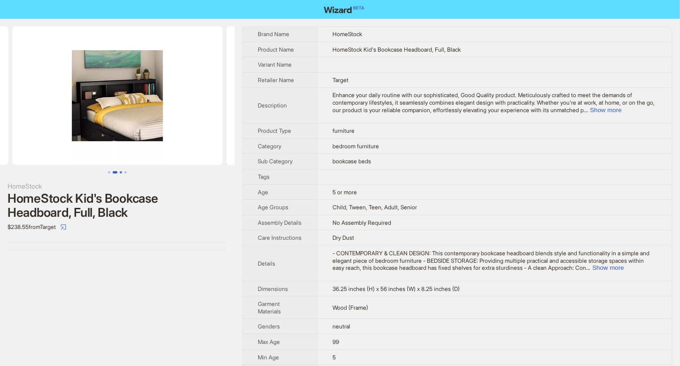
click at [121, 173] on button "Go to slide 3" at bounding box center [121, 172] width 2 height 2
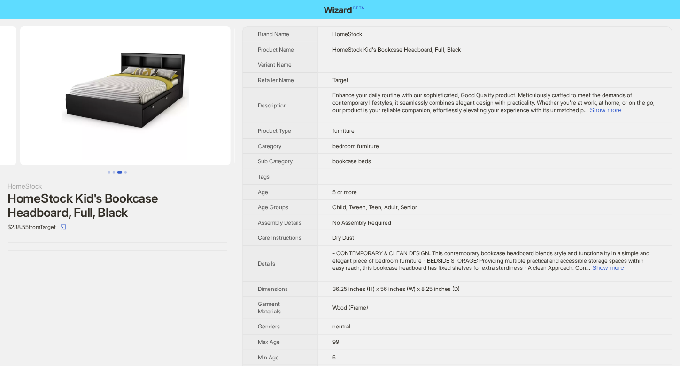
scroll to position [0, 428]
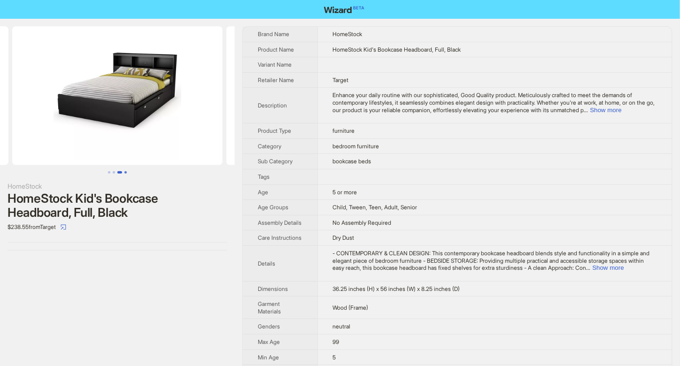
click at [126, 172] on button "Go to slide 4" at bounding box center [125, 172] width 2 height 2
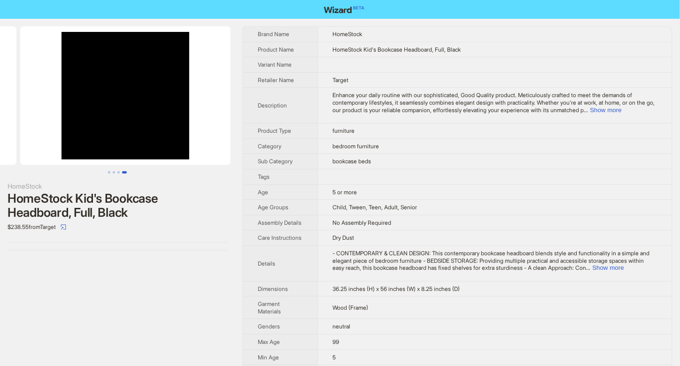
scroll to position [0, 642]
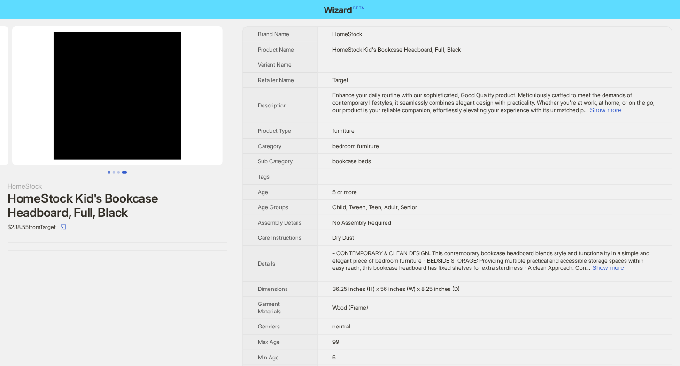
click at [108, 174] on button "Go to slide 1" at bounding box center [109, 172] width 2 height 2
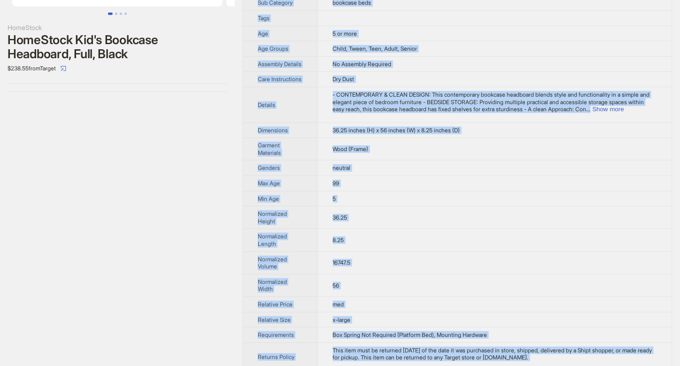
scroll to position [246, 0]
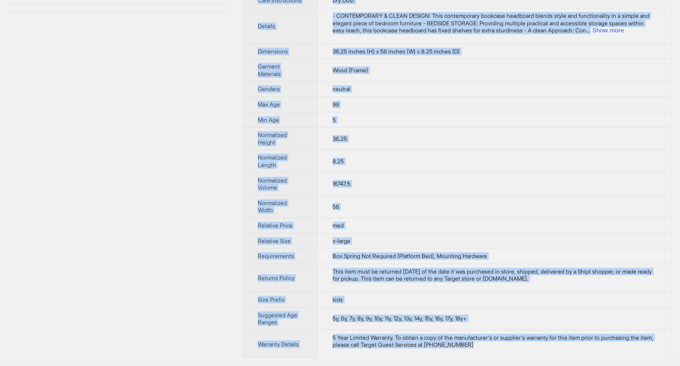
drag, startPoint x: 331, startPoint y: 30, endPoint x: 501, endPoint y: 350, distance: 362.9
click at [501, 350] on tbody "Brand Name HomeStock Product Name HomeStock Kid's Bookcase Headboard, Full, Bla…" at bounding box center [457, 73] width 429 height 569
copy tbody "HomeStock Product Name HomeStock Kid's Bookcase Headboard, Full, Black Variant …"
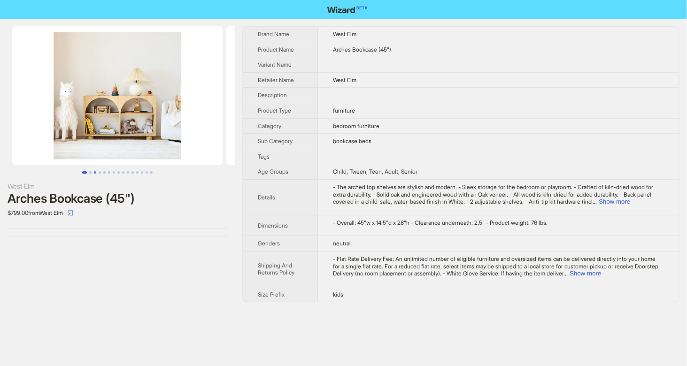
click at [94, 173] on button "Go to slide 3" at bounding box center [95, 172] width 2 height 2
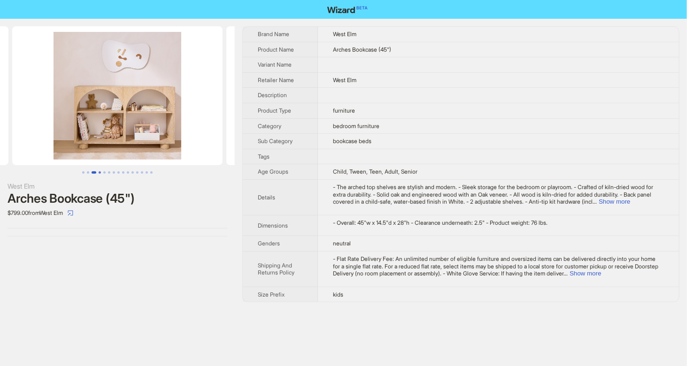
click at [99, 173] on button "Go to slide 4" at bounding box center [100, 172] width 2 height 2
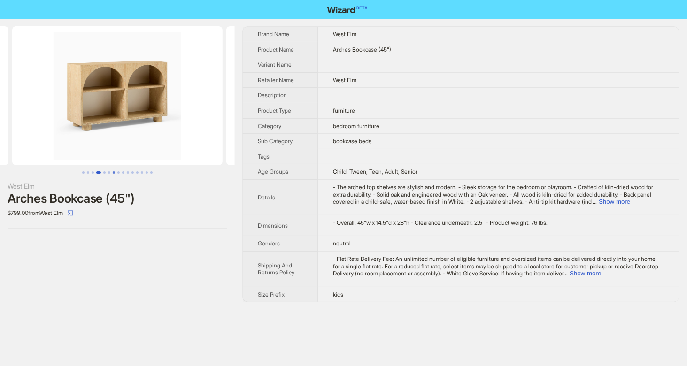
click at [113, 172] on button "Go to slide 7" at bounding box center [114, 172] width 2 height 2
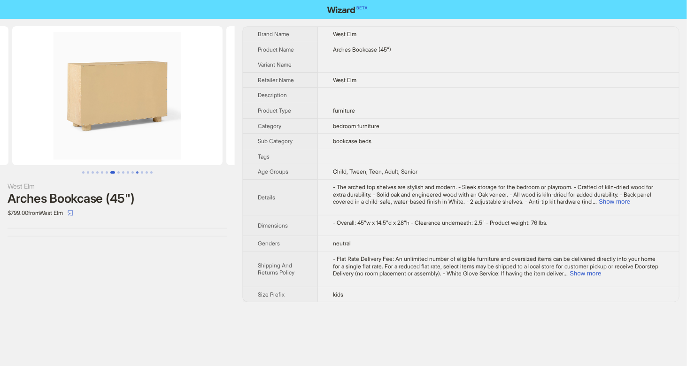
click at [138, 171] on button "Go to slide 12" at bounding box center [137, 172] width 2 height 2
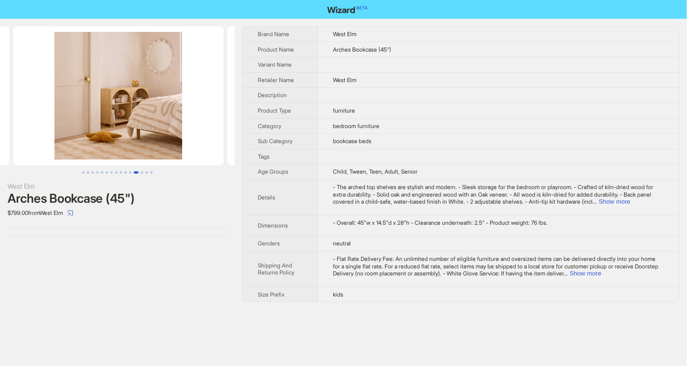
scroll to position [0, 2355]
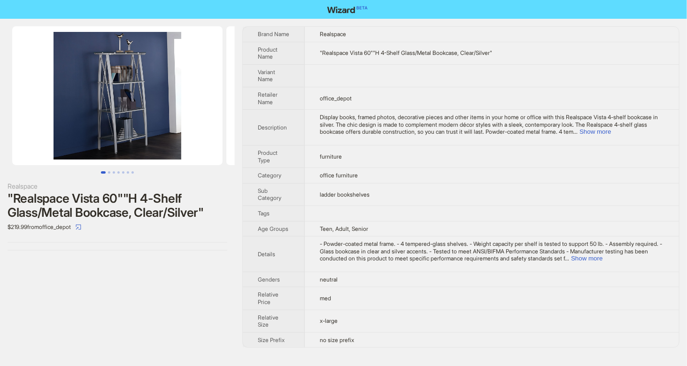
click at [128, 98] on img at bounding box center [117, 95] width 210 height 139
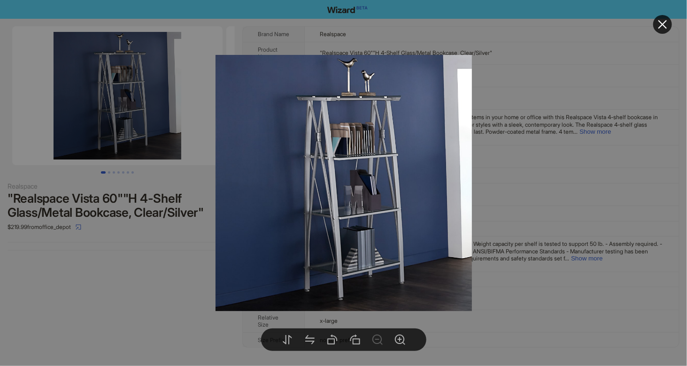
click at [604, 177] on div at bounding box center [343, 183] width 687 height 366
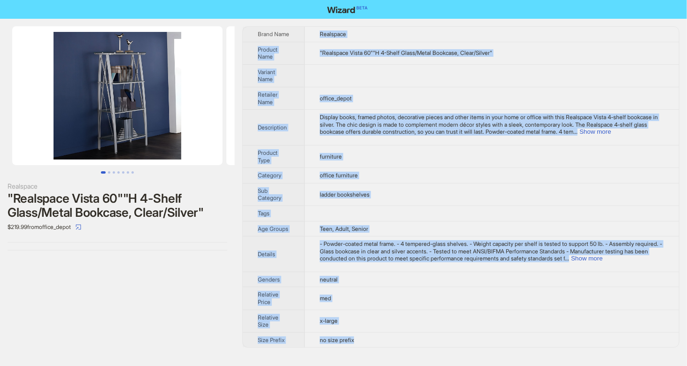
drag, startPoint x: 320, startPoint y: 31, endPoint x: 383, endPoint y: 338, distance: 312.9
click at [383, 338] on tbody "Brand Name Realspace Product Name "Realspace Vista 60""H 4-Shelf Glass/Metal Bo…" at bounding box center [461, 187] width 436 height 321
copy tbody "Realspace Product Name "Realspace Vista 60""H 4-Shelf Glass/Metal Bookcase, Cle…"
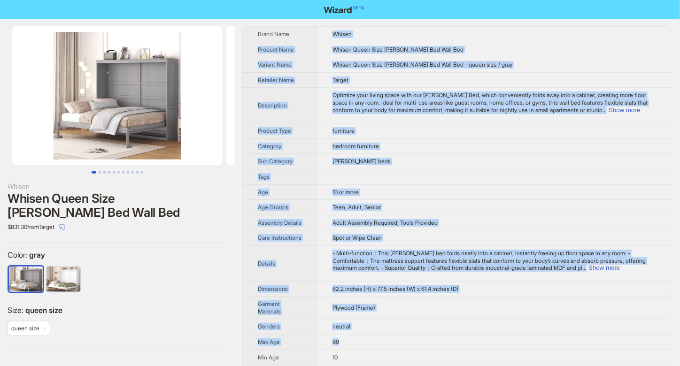
drag, startPoint x: 332, startPoint y: 32, endPoint x: 380, endPoint y: 358, distance: 328.8
click at [380, 358] on tbody "Brand Name Whisen Product Name Whisen Queen Size Murphy Bed Wall Bed Variant Na…" at bounding box center [457, 357] width 429 height 660
copy tbody "Whisen Product Name Whisen Queen Size Murphy Bed Wall Bed Variant Name Whisen Q…"
click at [145, 280] on div at bounding box center [118, 281] width 220 height 33
click at [551, 182] on td at bounding box center [494, 176] width 354 height 15
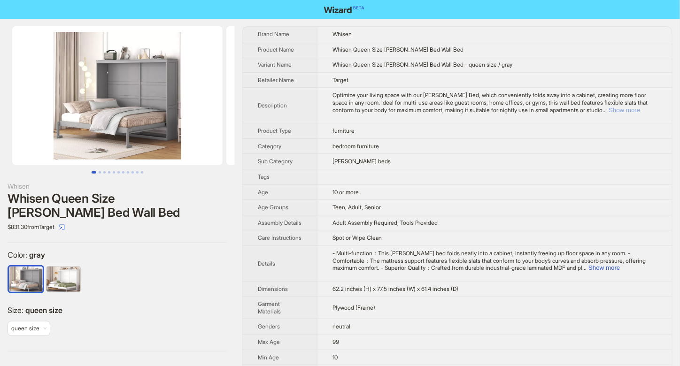
click at [640, 108] on button "Show more" at bounding box center [623, 110] width 31 height 7
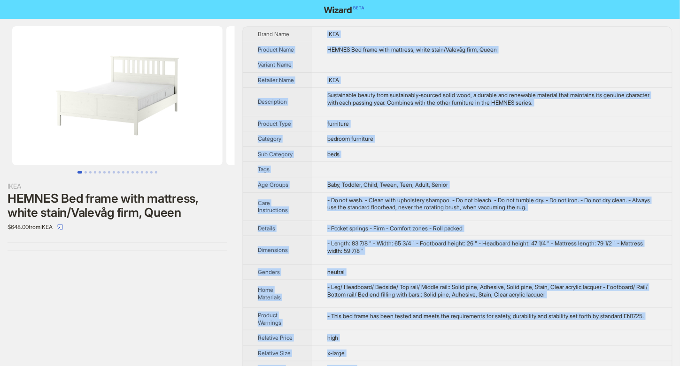
scroll to position [19, 0]
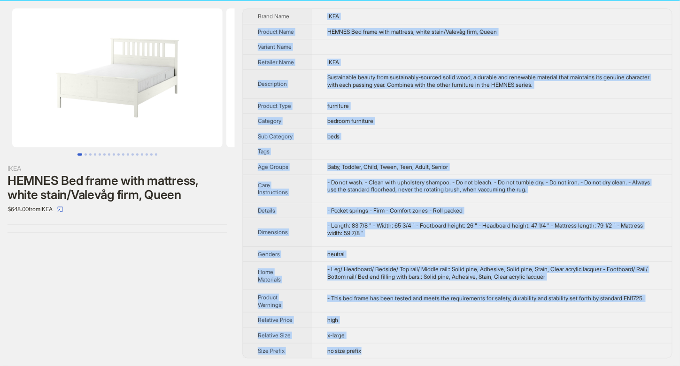
drag, startPoint x: 327, startPoint y: 33, endPoint x: 395, endPoint y: 354, distance: 328.3
click at [395, 354] on tbody "Brand Name IKEA Product Name HEMNES Bed frame with mattress, white stain/Valevå…" at bounding box center [457, 183] width 429 height 349
copy tbody "IKEA Product Name HEMNES Bed frame with mattress, white stain/Valevåg firm, Que…"
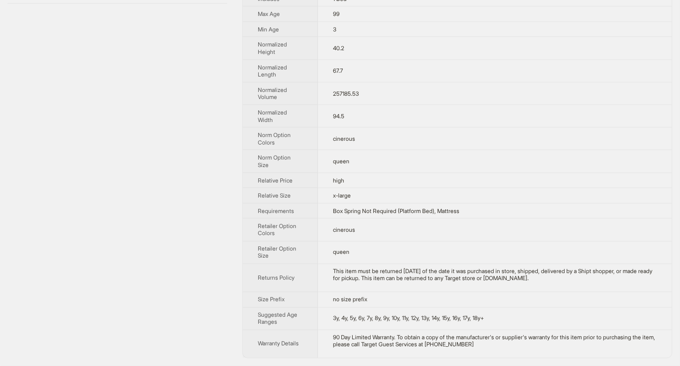
scroll to position [369, 0]
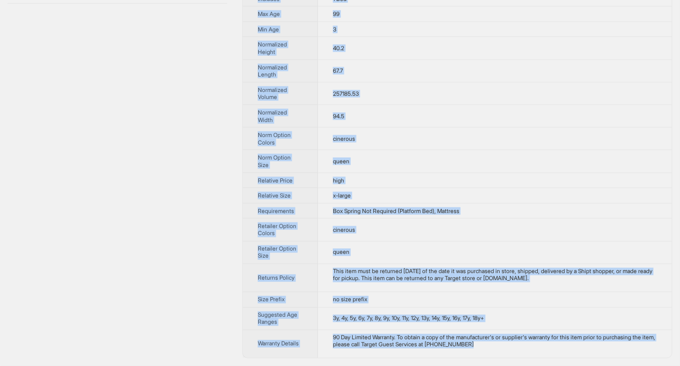
drag, startPoint x: 330, startPoint y: 37, endPoint x: 512, endPoint y: 352, distance: 363.9
click at [512, 352] on tbody "Brand Name ModernLuxe Product Name Queen Size Luxury Velvet Upholstered Bed Wit…" at bounding box center [457, 11] width 429 height 693
copy tbody "ModernLuxe Product Name Queen Size Luxury Velvet Upholstered Bed With Headboard…"
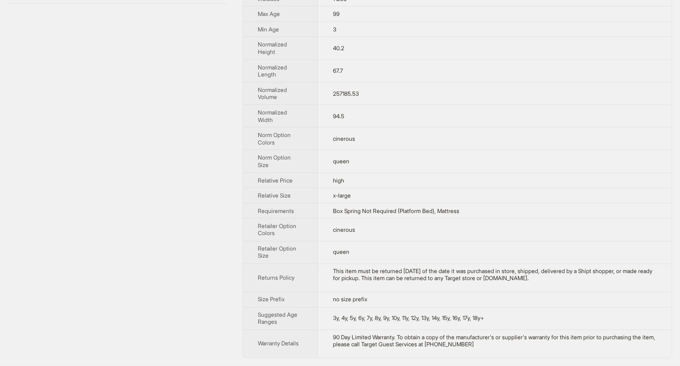
click at [89, 276] on div "ModernLuxe Queen Size Luxury Velvet Upholstered Bed With Headboard and Oversize…" at bounding box center [117, 11] width 235 height 709
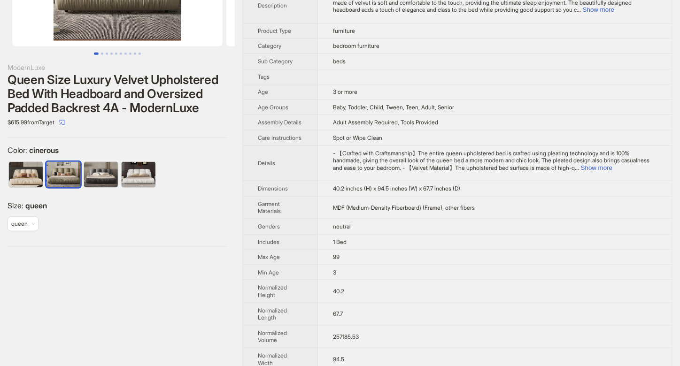
scroll to position [0, 0]
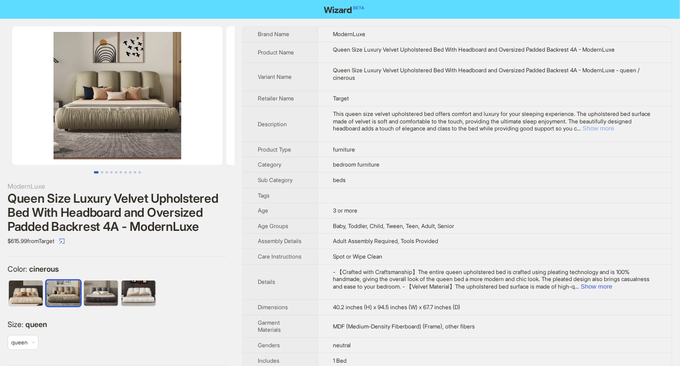
click at [614, 125] on button "Show more" at bounding box center [598, 128] width 31 height 7
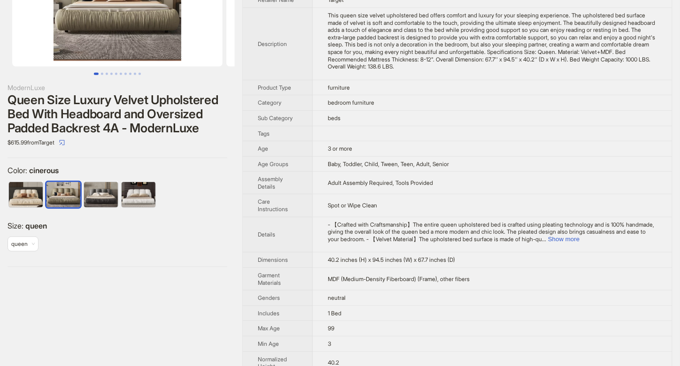
scroll to position [125, 0]
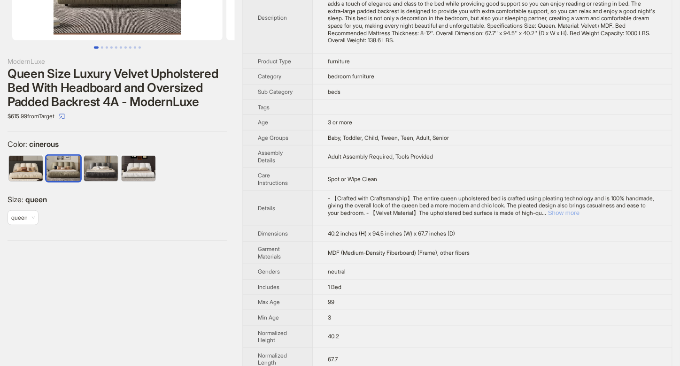
click at [579, 211] on button "Show more" at bounding box center [563, 212] width 31 height 7
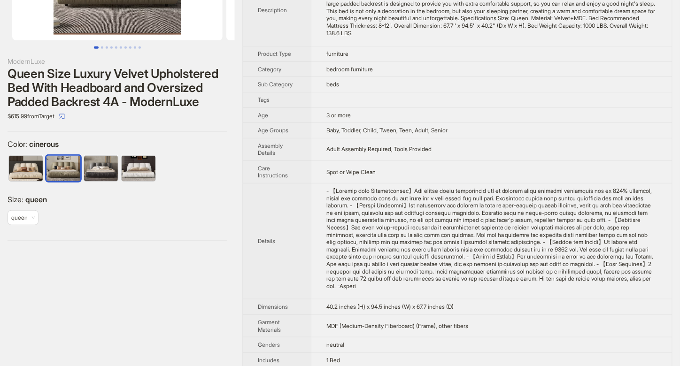
scroll to position [188, 0]
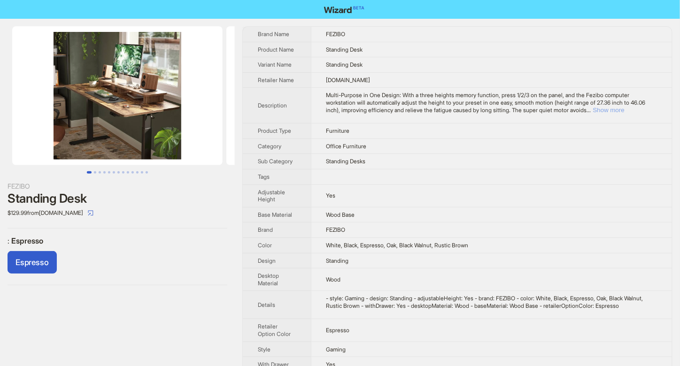
click at [624, 108] on button "Show more" at bounding box center [608, 110] width 31 height 7
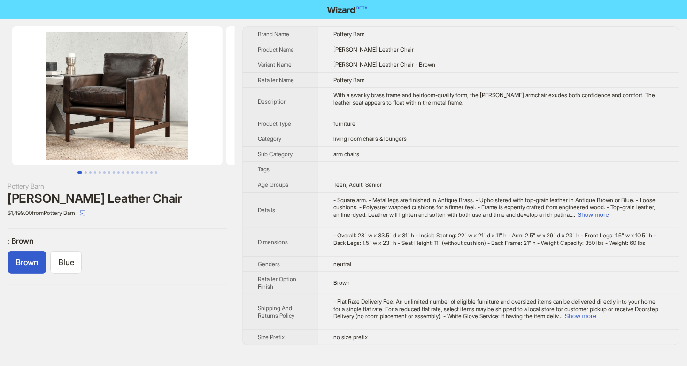
click at [96, 108] on img at bounding box center [117, 95] width 210 height 139
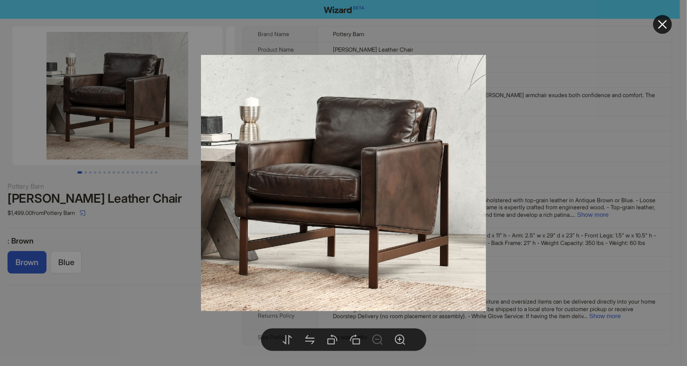
click at [503, 155] on div at bounding box center [343, 183] width 687 height 366
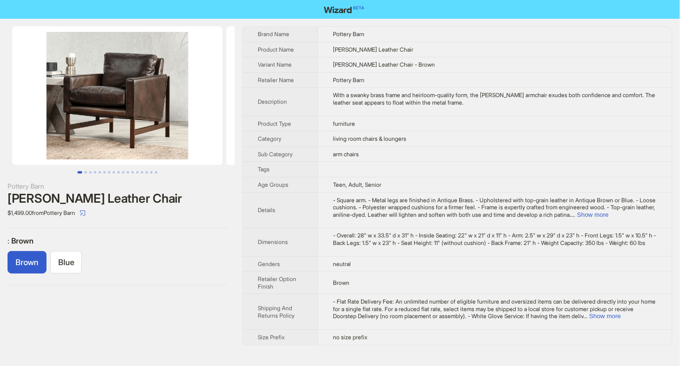
click at [103, 109] on img at bounding box center [117, 95] width 210 height 139
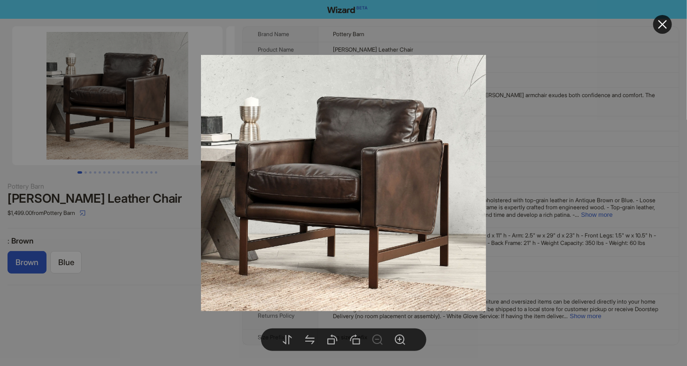
click at [503, 157] on div at bounding box center [343, 183] width 687 height 366
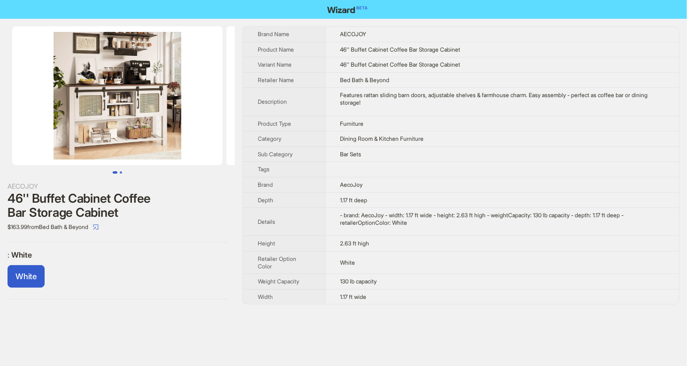
click at [120, 173] on button "Go to slide 2" at bounding box center [121, 172] width 2 height 2
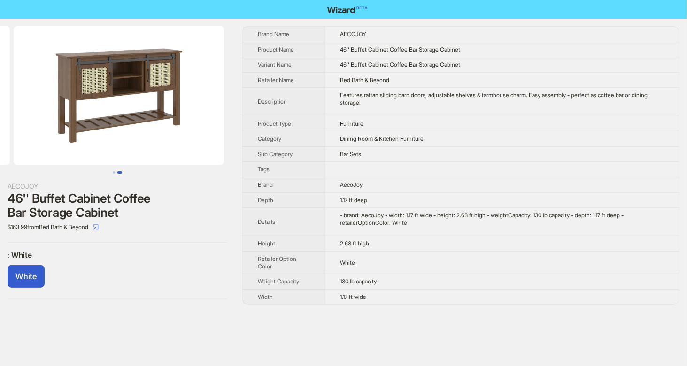
scroll to position [0, 214]
click at [113, 171] on button "Go to slide 1" at bounding box center [114, 172] width 2 height 2
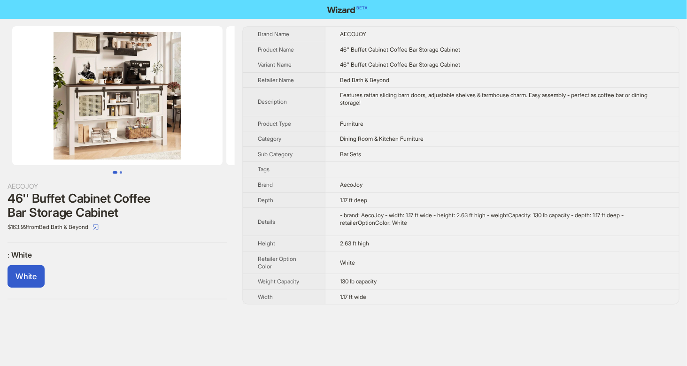
click at [120, 172] on button "Go to slide 2" at bounding box center [121, 172] width 2 height 2
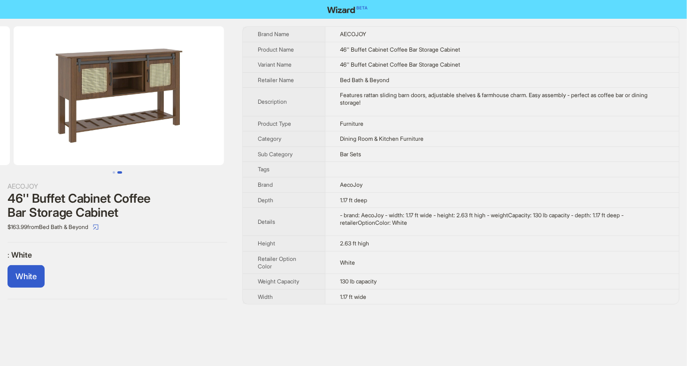
scroll to position [0, 214]
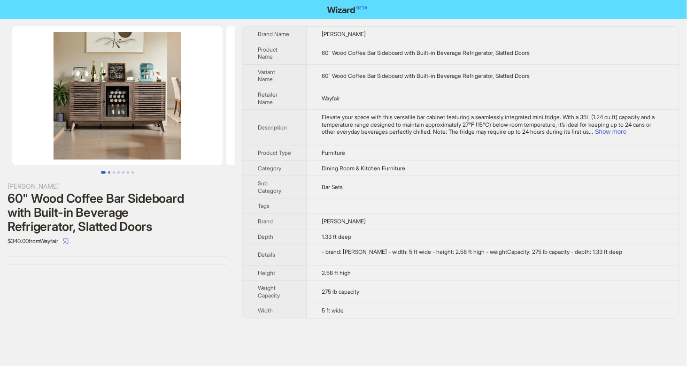
click at [109, 172] on button "Go to slide 2" at bounding box center [109, 172] width 2 height 2
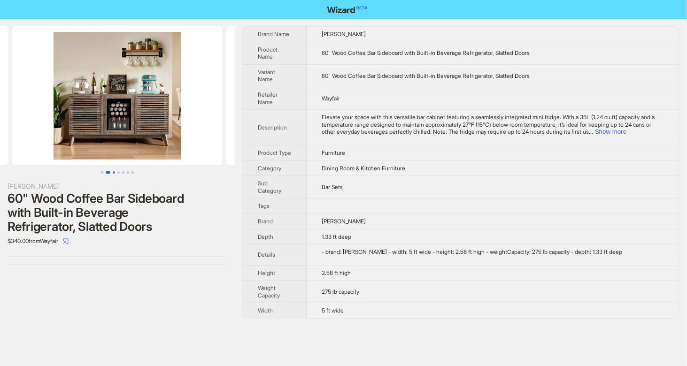
click at [113, 172] on button "Go to slide 3" at bounding box center [114, 172] width 2 height 2
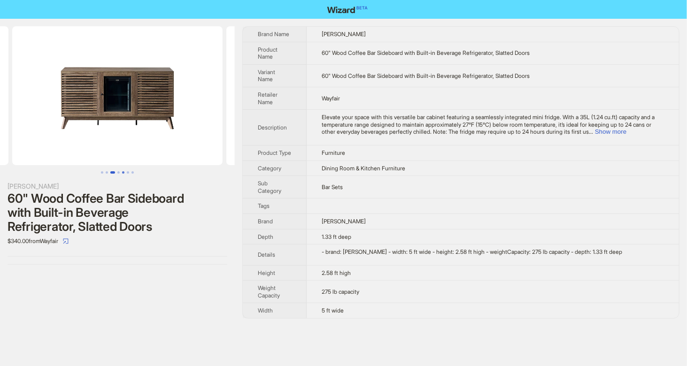
click at [123, 173] on button "Go to slide 5" at bounding box center [123, 172] width 2 height 2
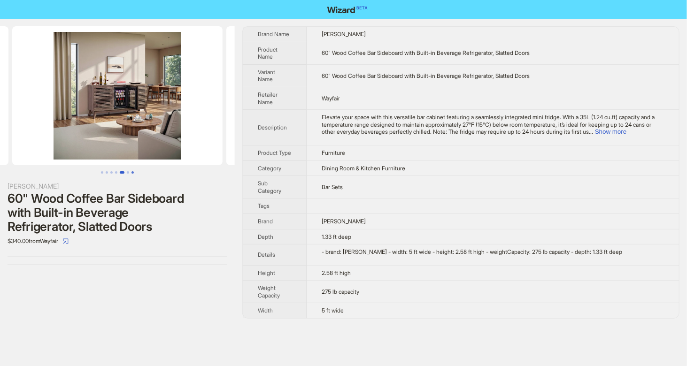
click at [133, 174] on button "Go to slide 7" at bounding box center [132, 172] width 2 height 2
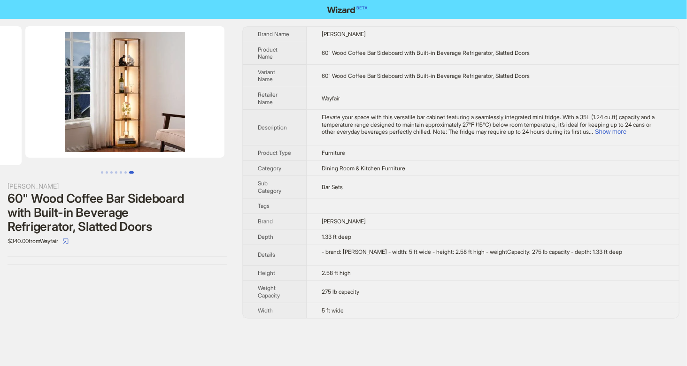
scroll to position [0, 1273]
